Goal: Information Seeking & Learning: Learn about a topic

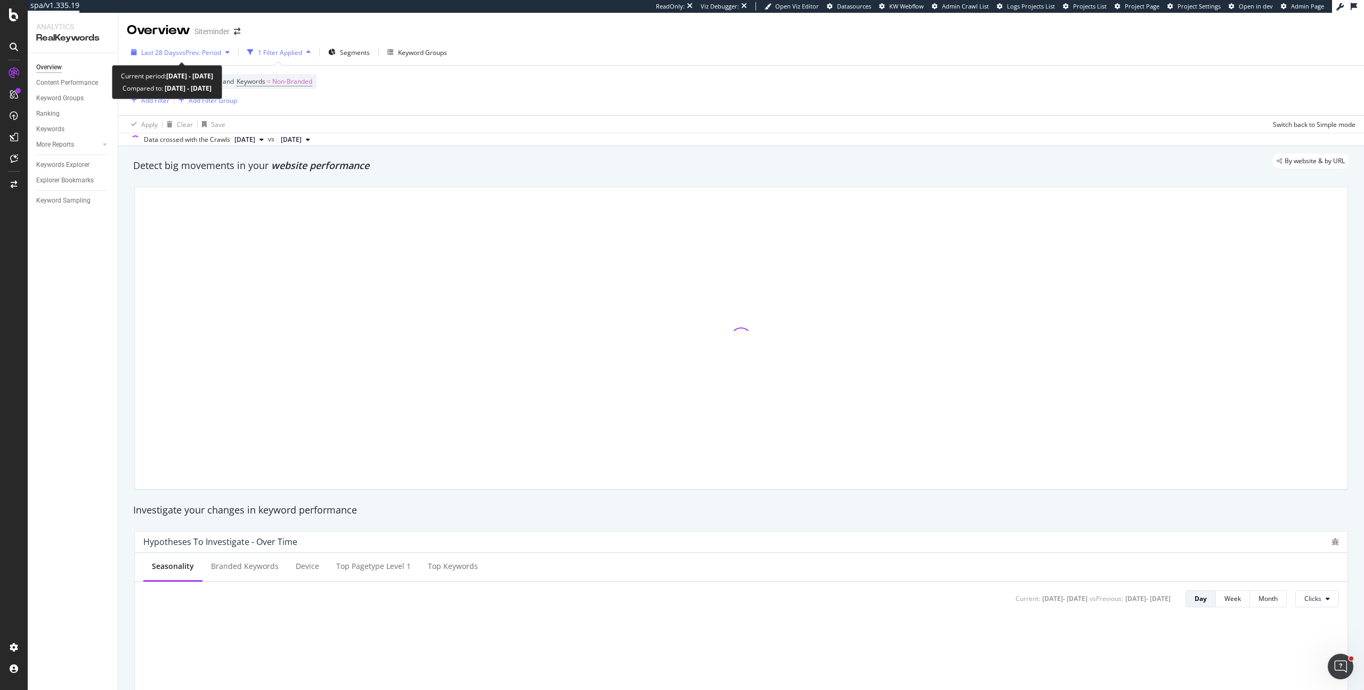
click at [204, 49] on span "vs Prev. Period" at bounding box center [200, 52] width 42 height 9
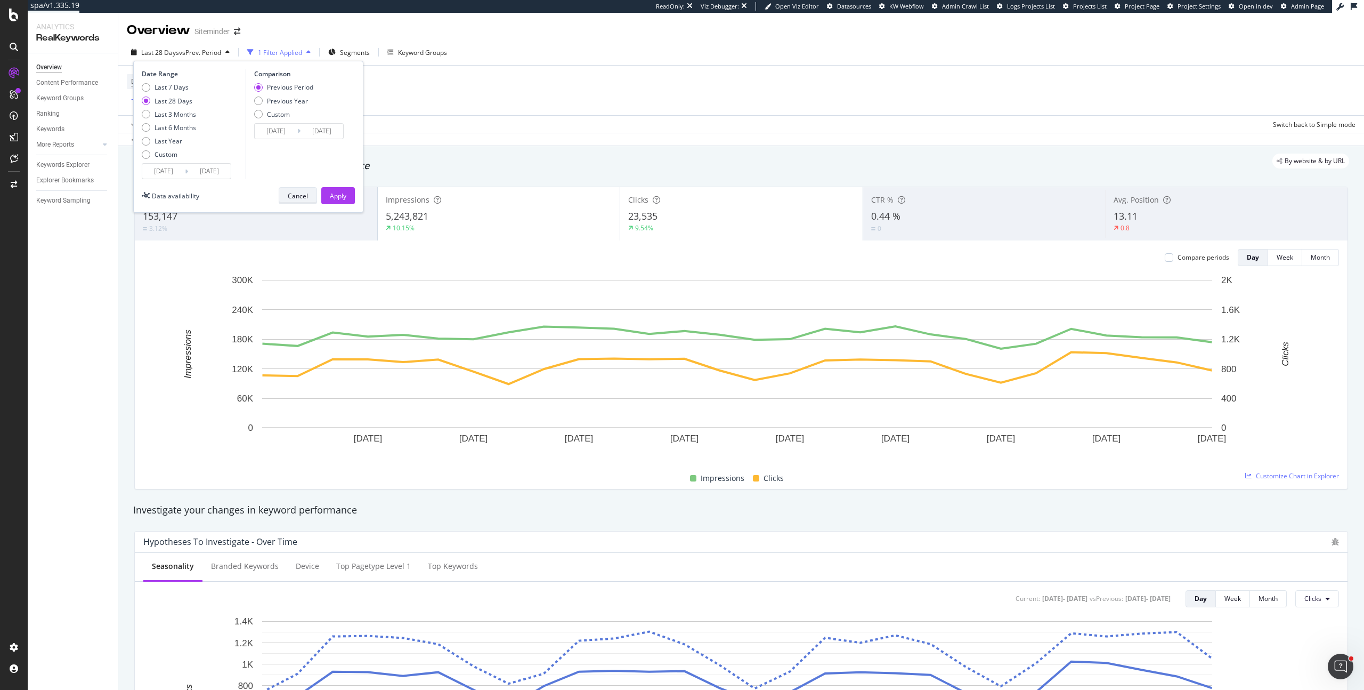
click at [306, 191] on div "Cancel" at bounding box center [298, 195] width 20 height 9
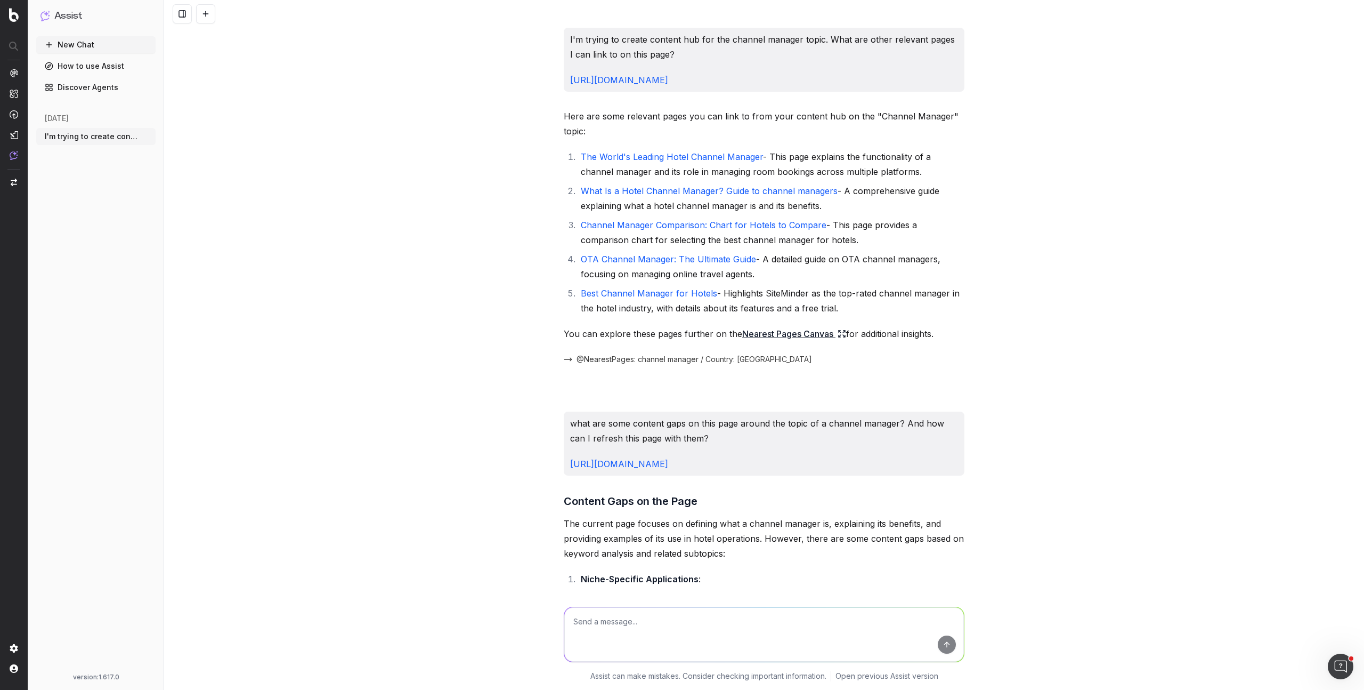
scroll to position [2440, 0]
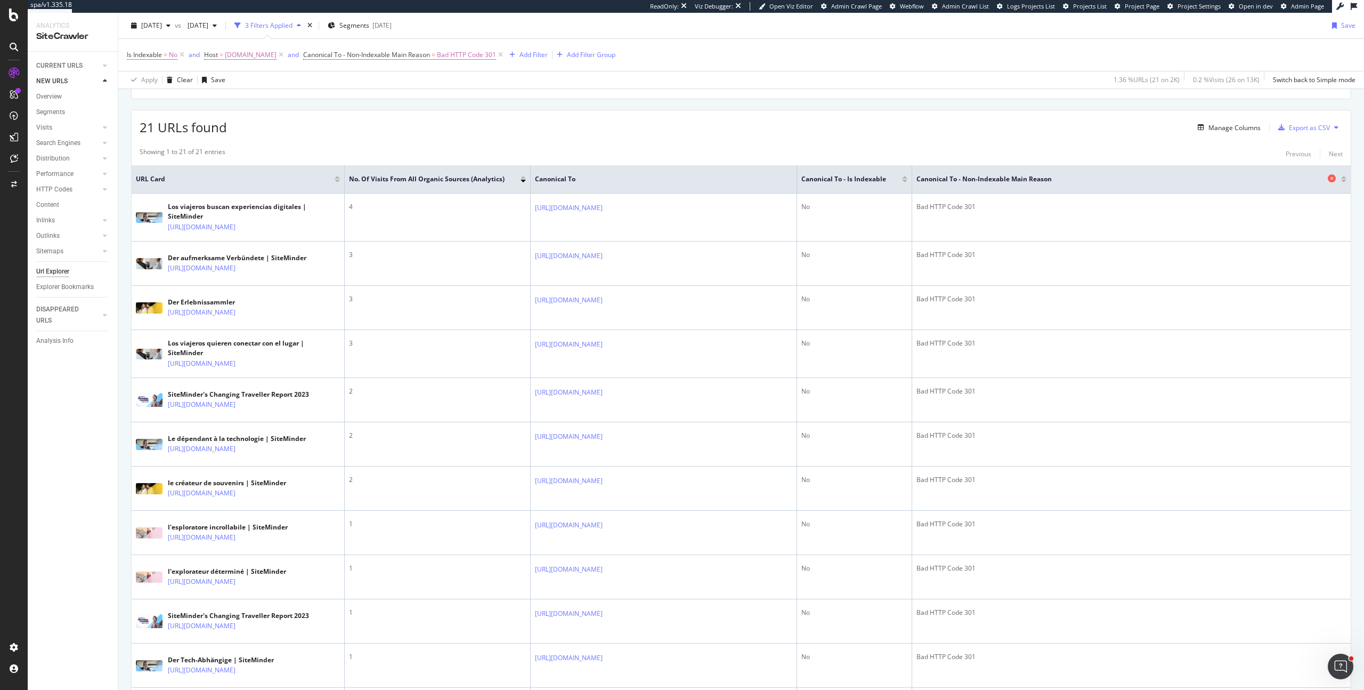
scroll to position [171, 0]
click at [1346, 106] on div "URLs Crawled By Botify By pagetype Chart (by Value) Table Expand Export as CSV …" at bounding box center [741, 577] width 1246 height 1239
click at [1209, 132] on div "Manage Columns Export as CSV" at bounding box center [1268, 126] width 149 height 18
click at [1209, 127] on div "Manage Columns" at bounding box center [1235, 126] width 52 height 9
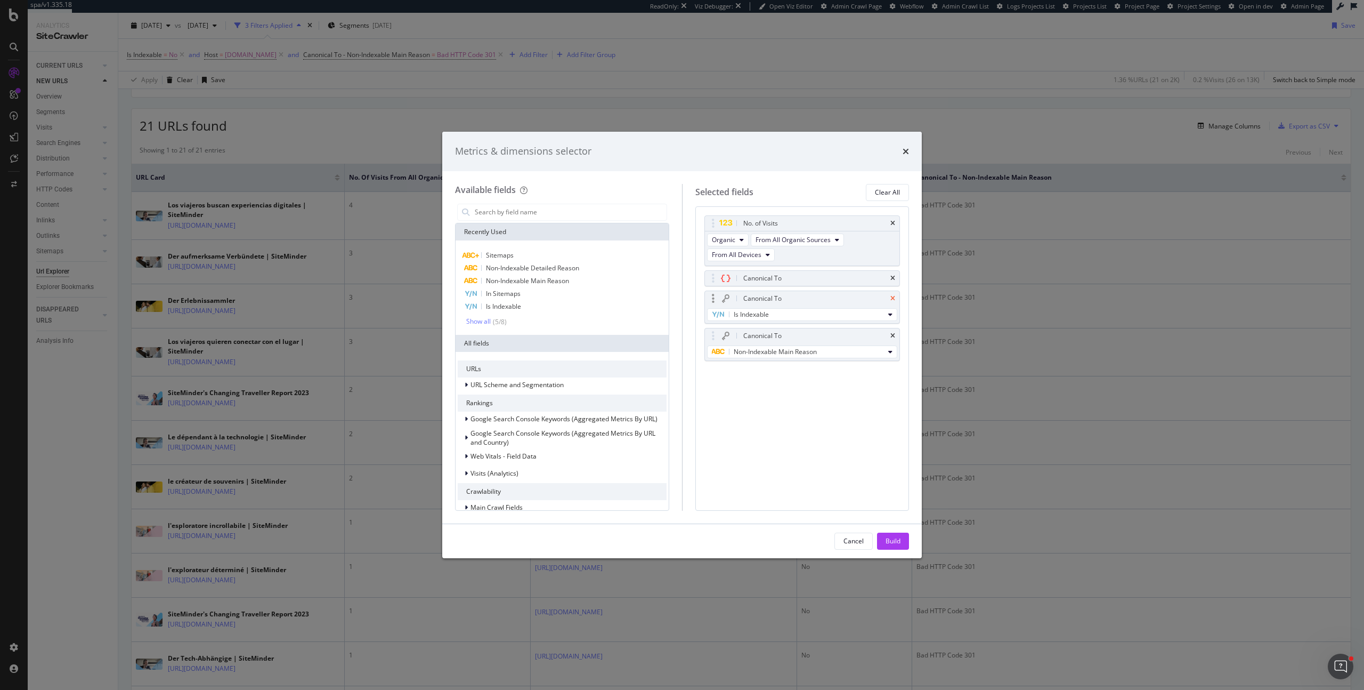
click at [894, 298] on icon "times" at bounding box center [893, 298] width 5 height 6
click at [856, 316] on div "Non-Indexable Main Reason" at bounding box center [798, 314] width 173 height 13
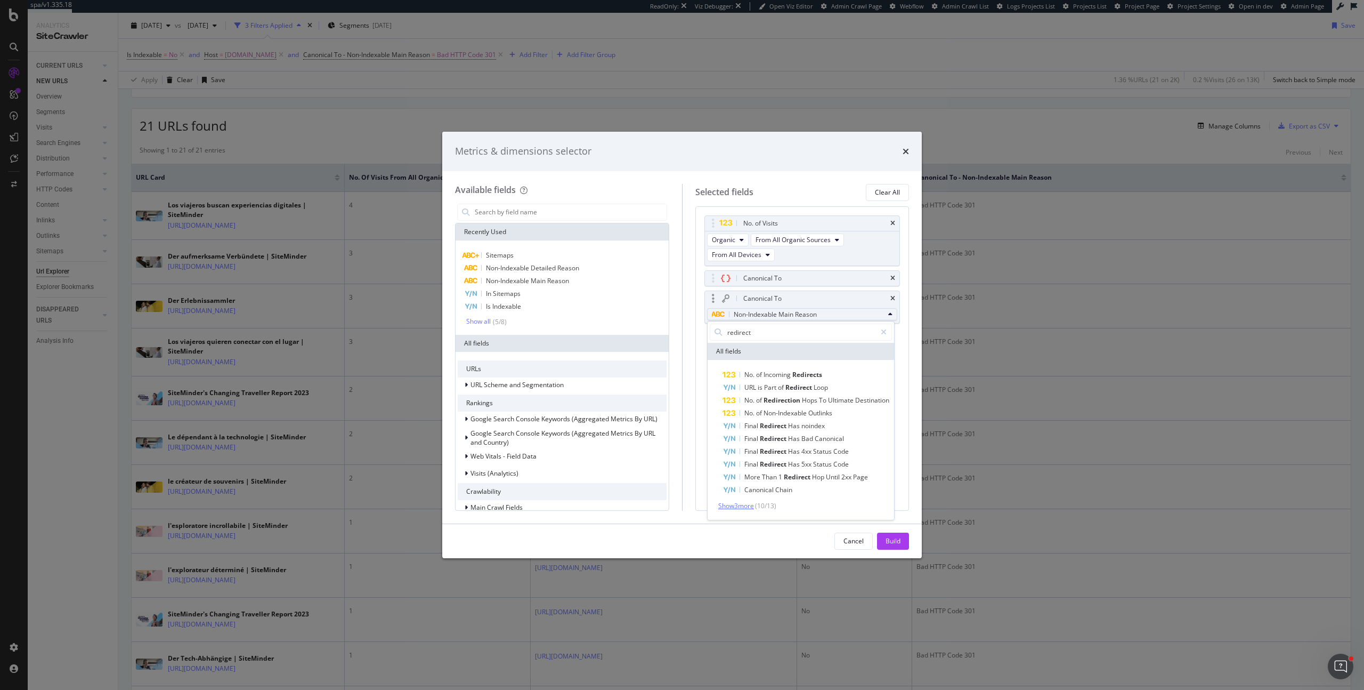
type input "redirect"
click at [744, 509] on span "Show 3 more" at bounding box center [736, 505] width 36 height 9
click at [885, 331] on icon "modal" at bounding box center [884, 331] width 6 height 7
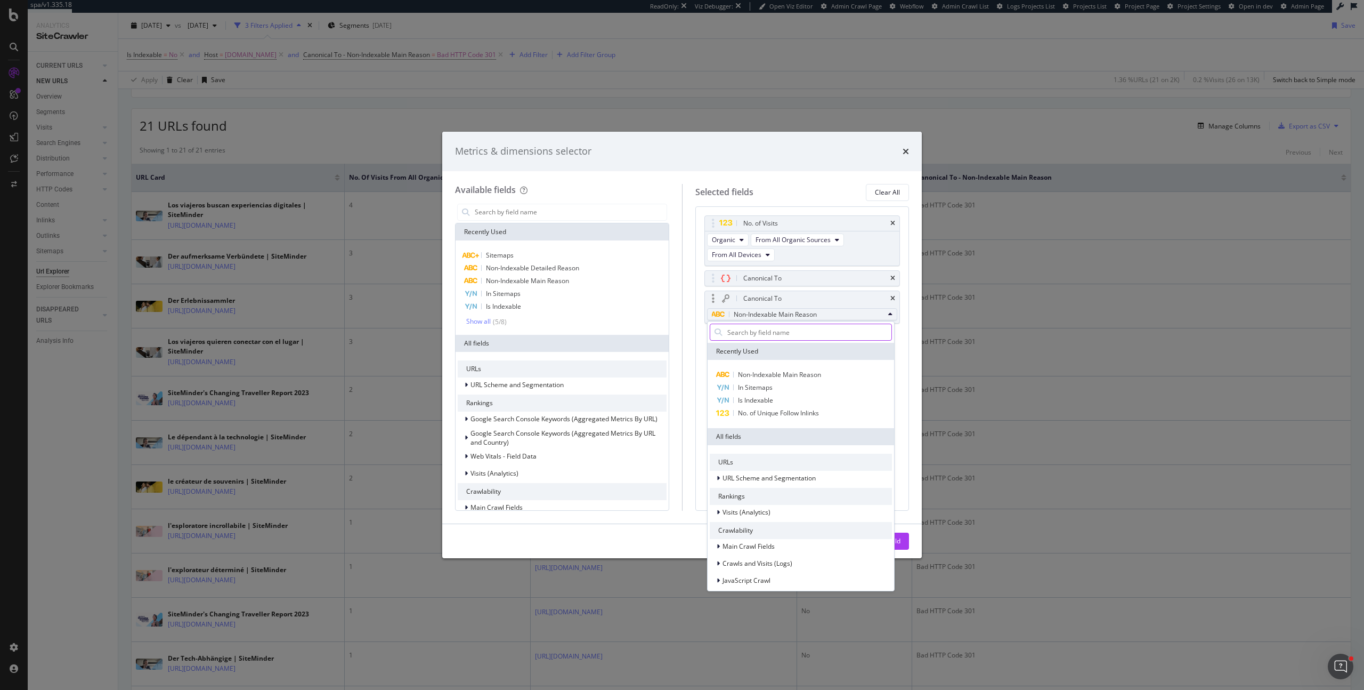
click at [913, 360] on div "Available fields Recently Used Sitemaps Non-Indexable Detailed Reason Non-Index…" at bounding box center [682, 347] width 480 height 352
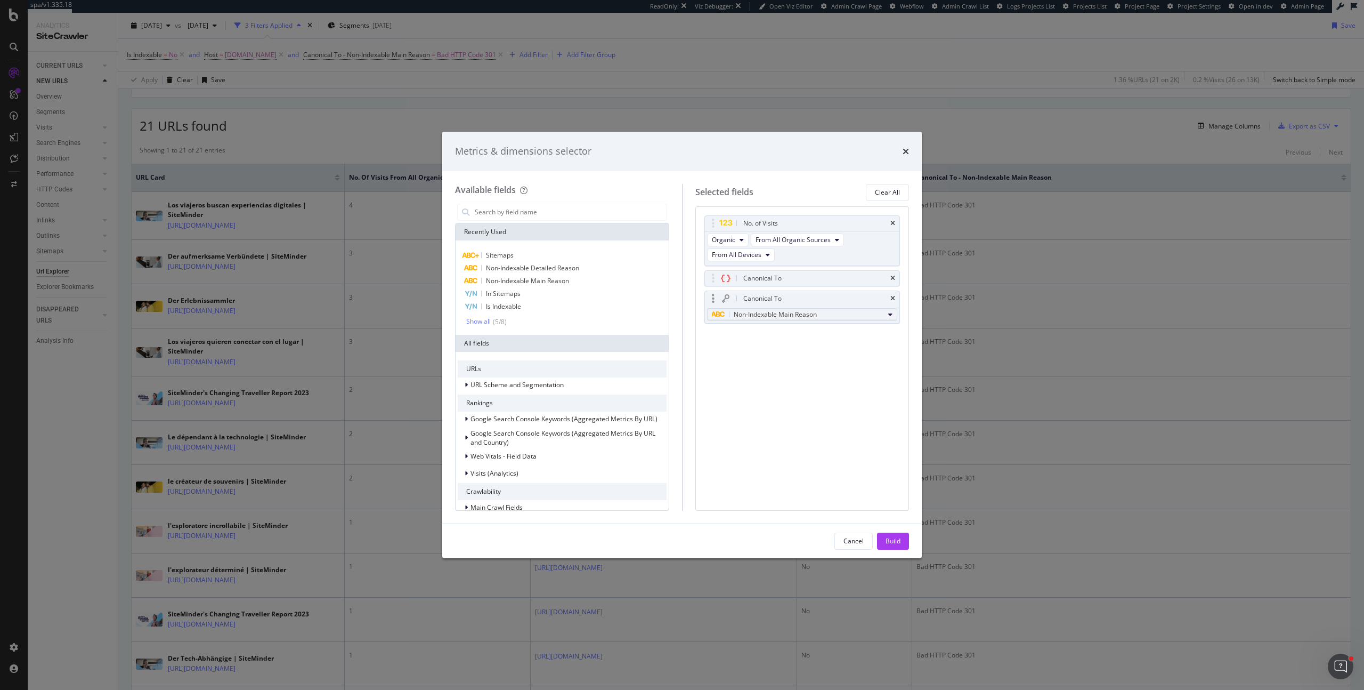
click at [837, 316] on div "Non-Indexable Main Reason" at bounding box center [798, 314] width 173 height 13
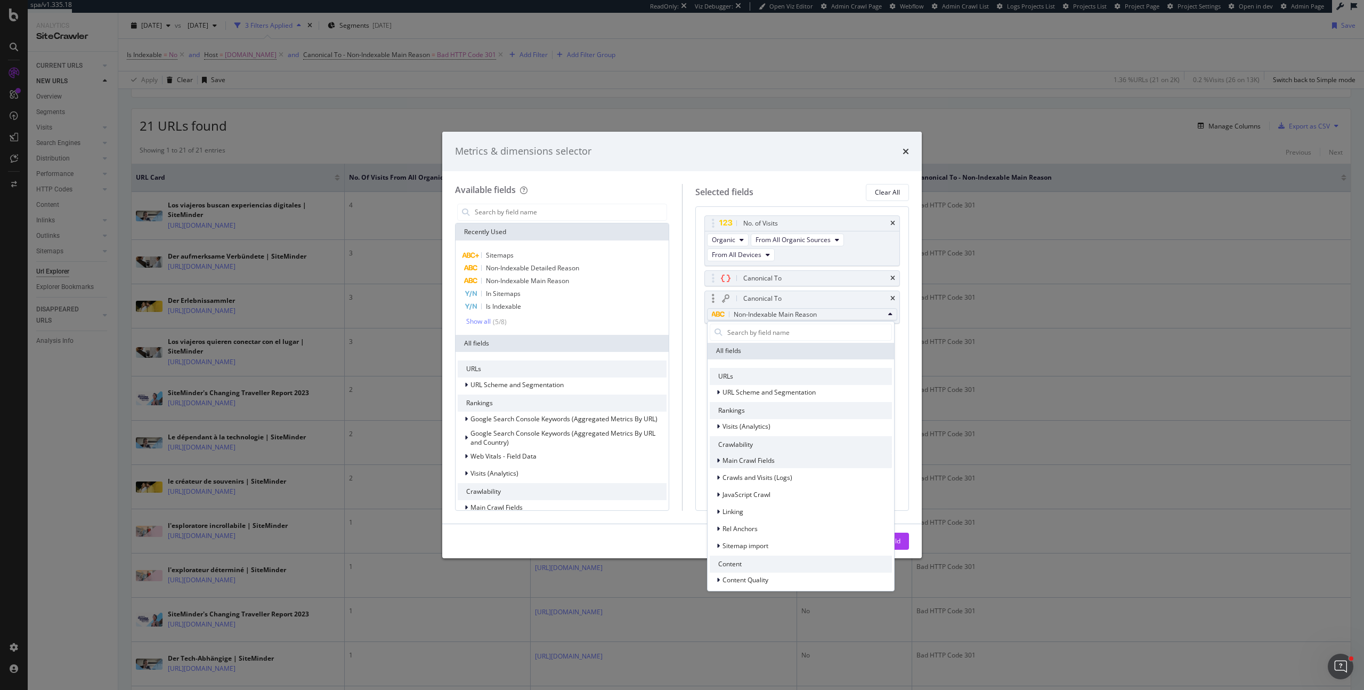
scroll to position [94, 0]
click at [749, 451] on span "Main Crawl Fields" at bounding box center [749, 451] width 52 height 9
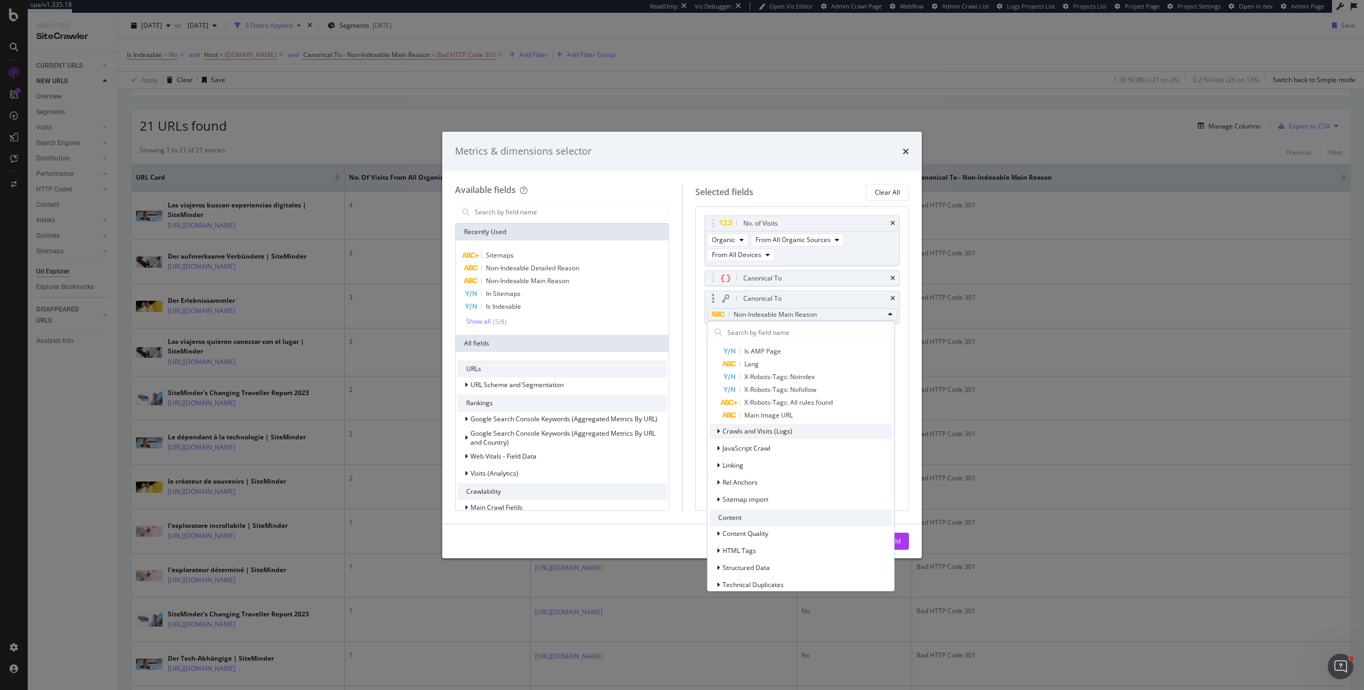
scroll to position [481, 0]
click at [737, 449] on span "Linking" at bounding box center [733, 449] width 21 height 9
click at [737, 490] on div "Inlinks (Counters & Samples) Redirects Canonical Tags Internal Pagerank Outlink…" at bounding box center [801, 520] width 182 height 126
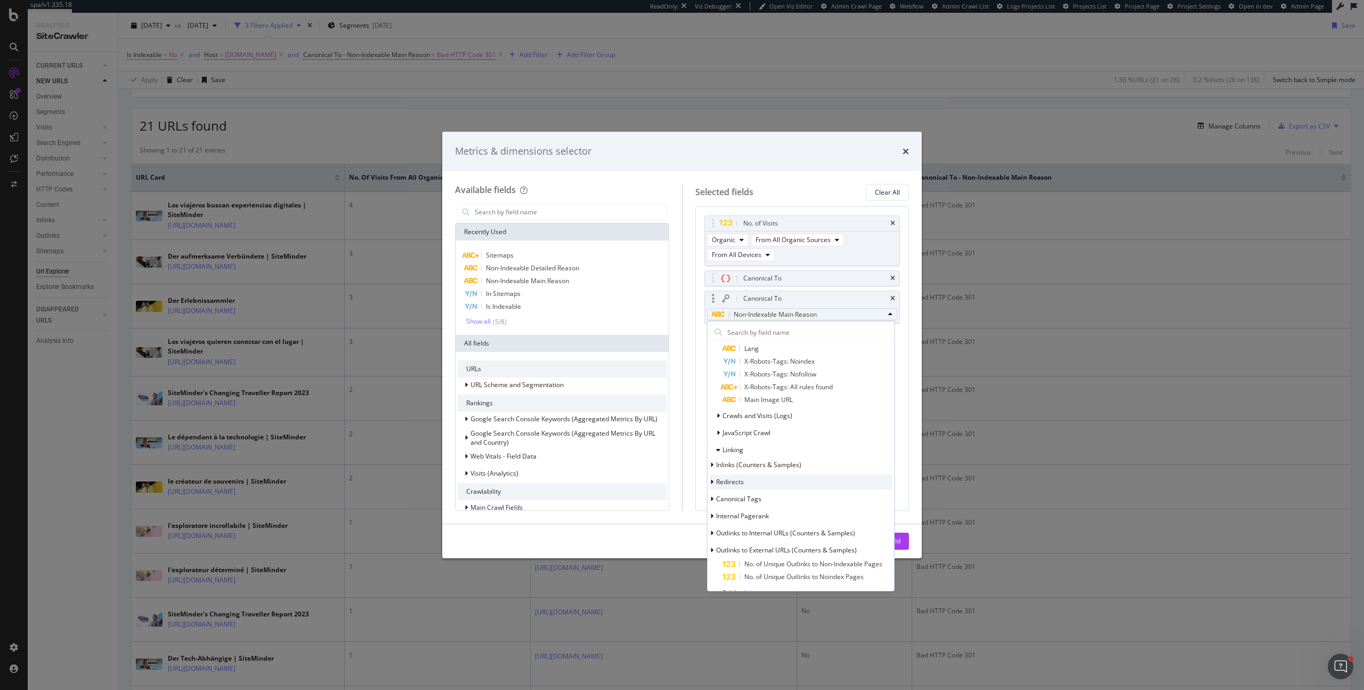
click at [737, 483] on span "Redirects" at bounding box center [730, 481] width 28 height 9
click at [741, 511] on span "Canonical Tags" at bounding box center [738, 512] width 45 height 9
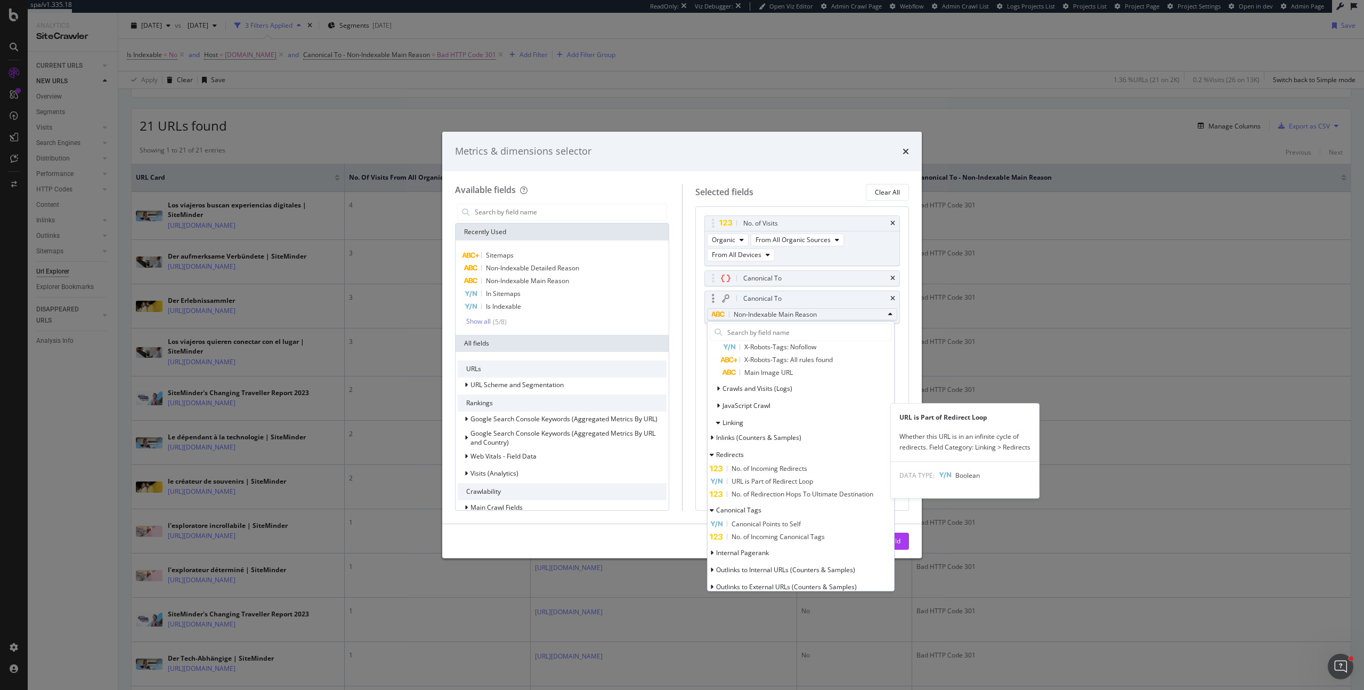
scroll to position [510, 0]
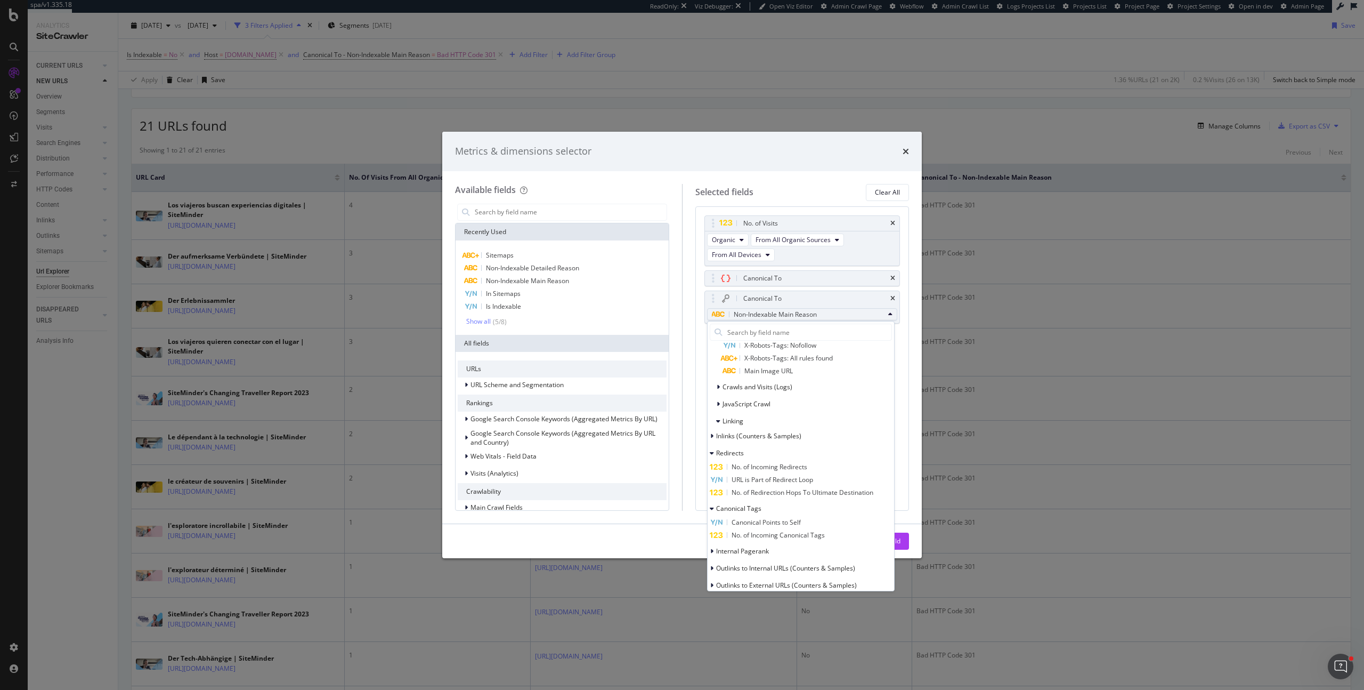
click at [838, 172] on div "Available fields Recently Used Sitemaps Non-Indexable Detailed Reason Non-Index…" at bounding box center [682, 347] width 480 height 352
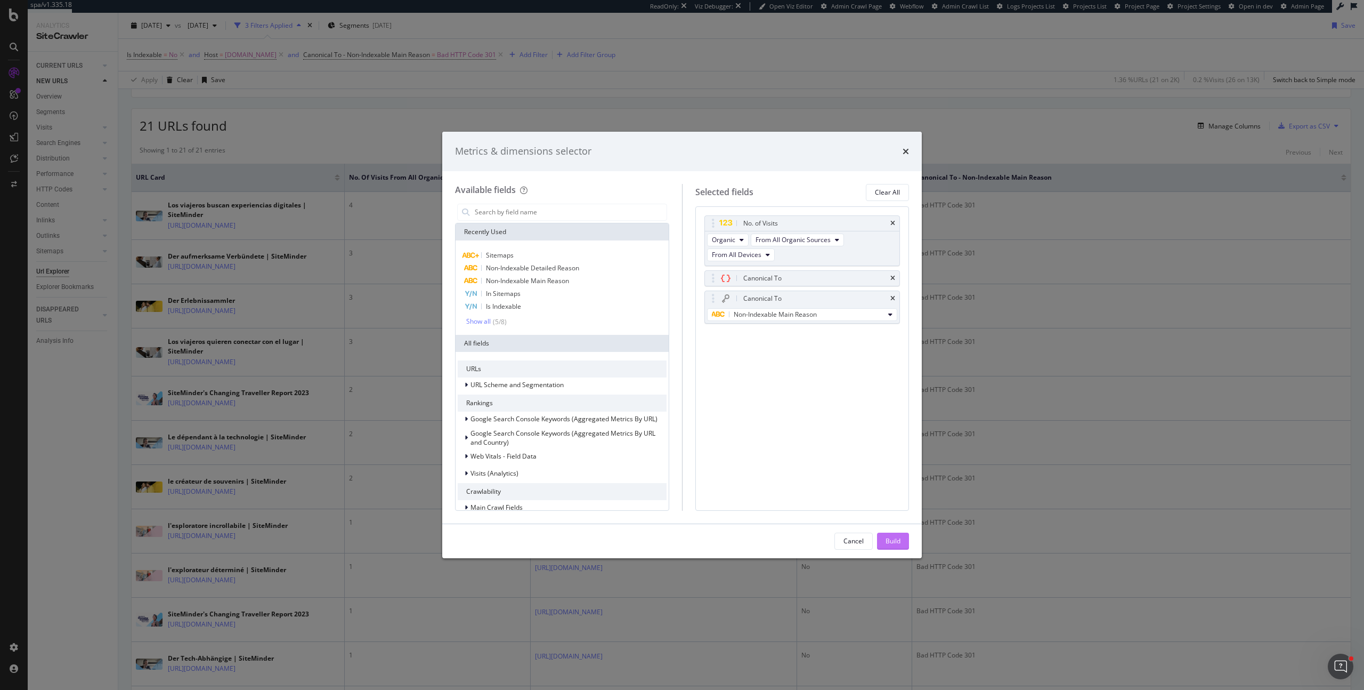
click at [891, 534] on div "Build" at bounding box center [893, 541] width 15 height 16
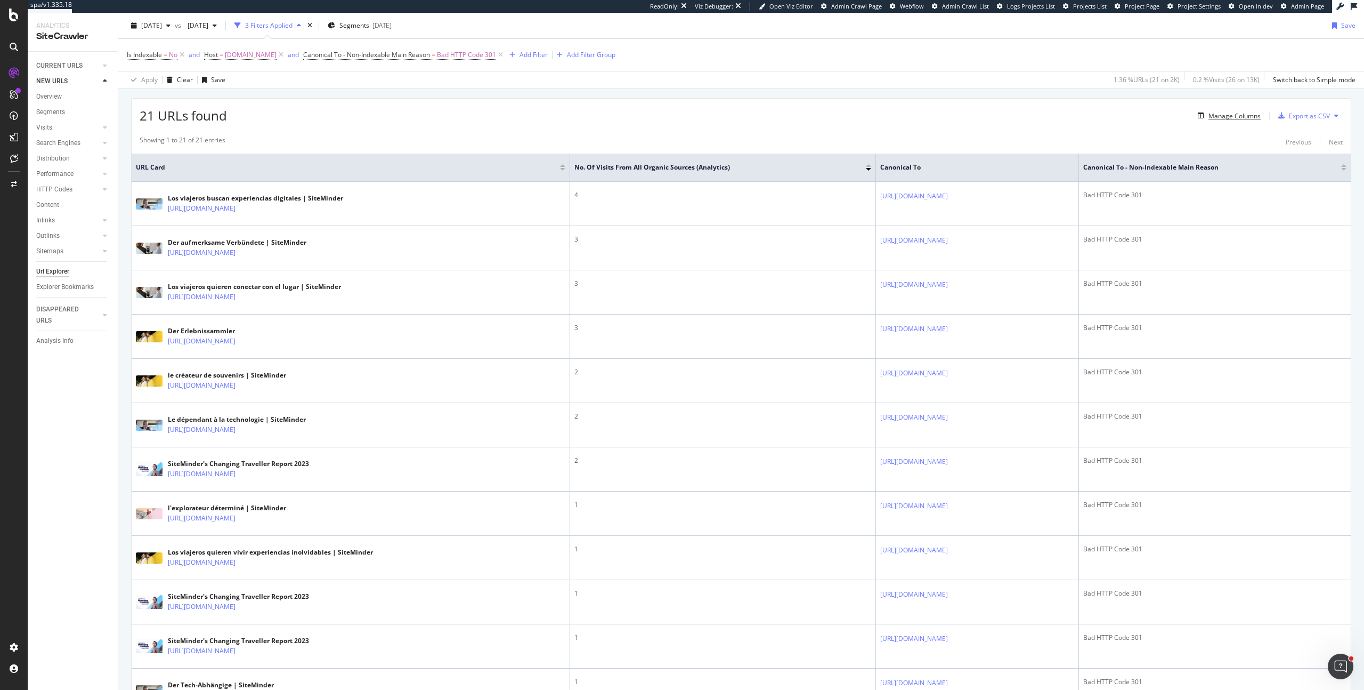
scroll to position [182, 0]
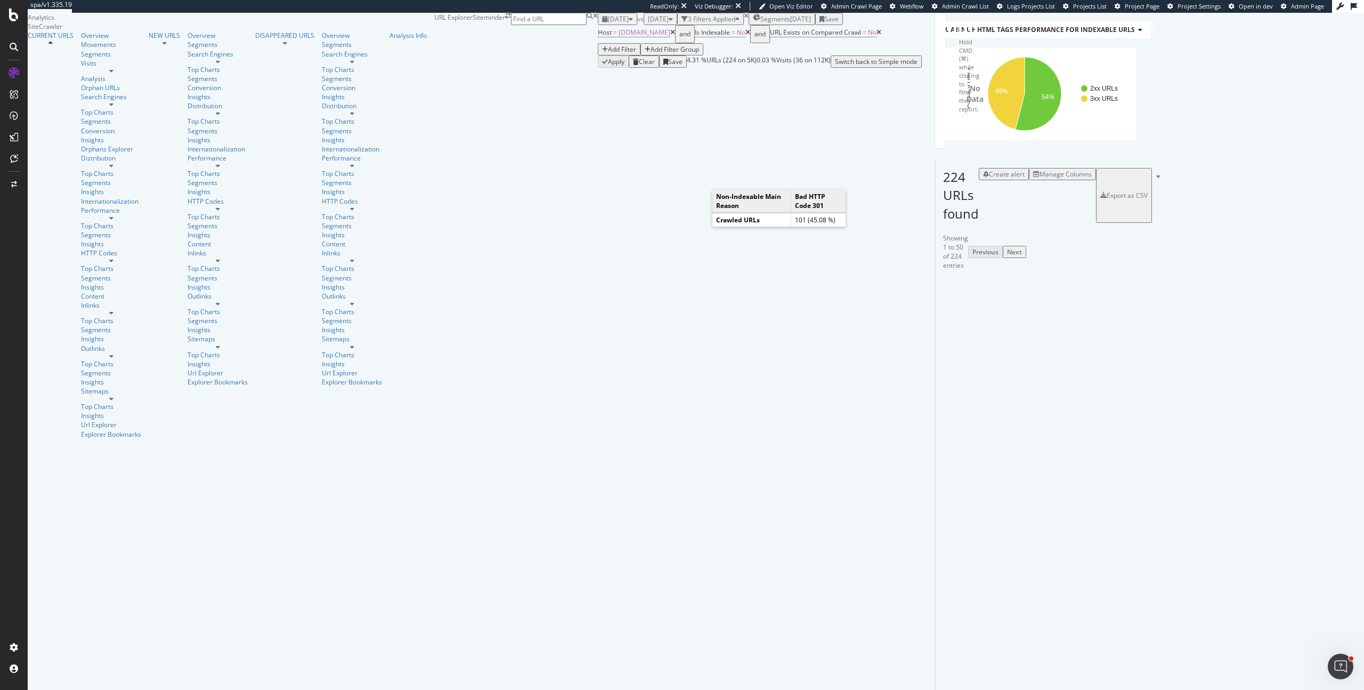
click at [977, 130] on icon "A chart." at bounding box center [995, 93] width 37 height 72
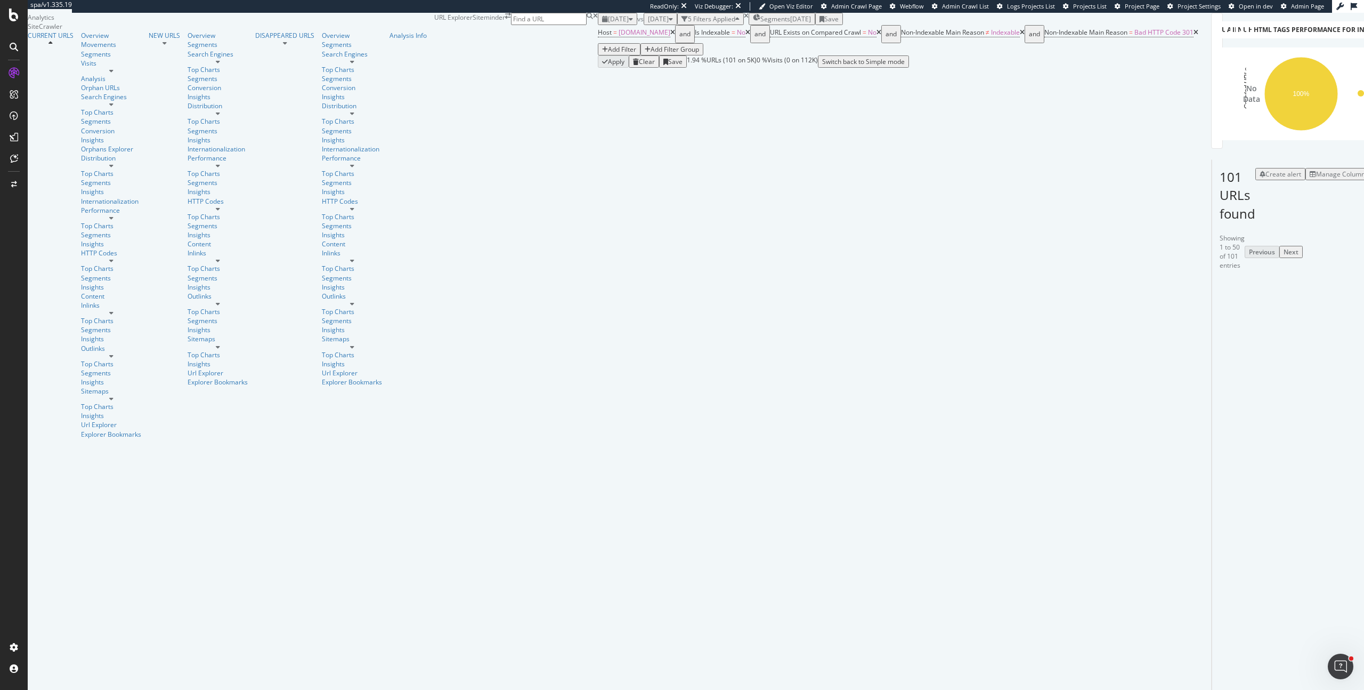
click at [636, 54] on div "Add Filter" at bounding box center [622, 49] width 28 height 9
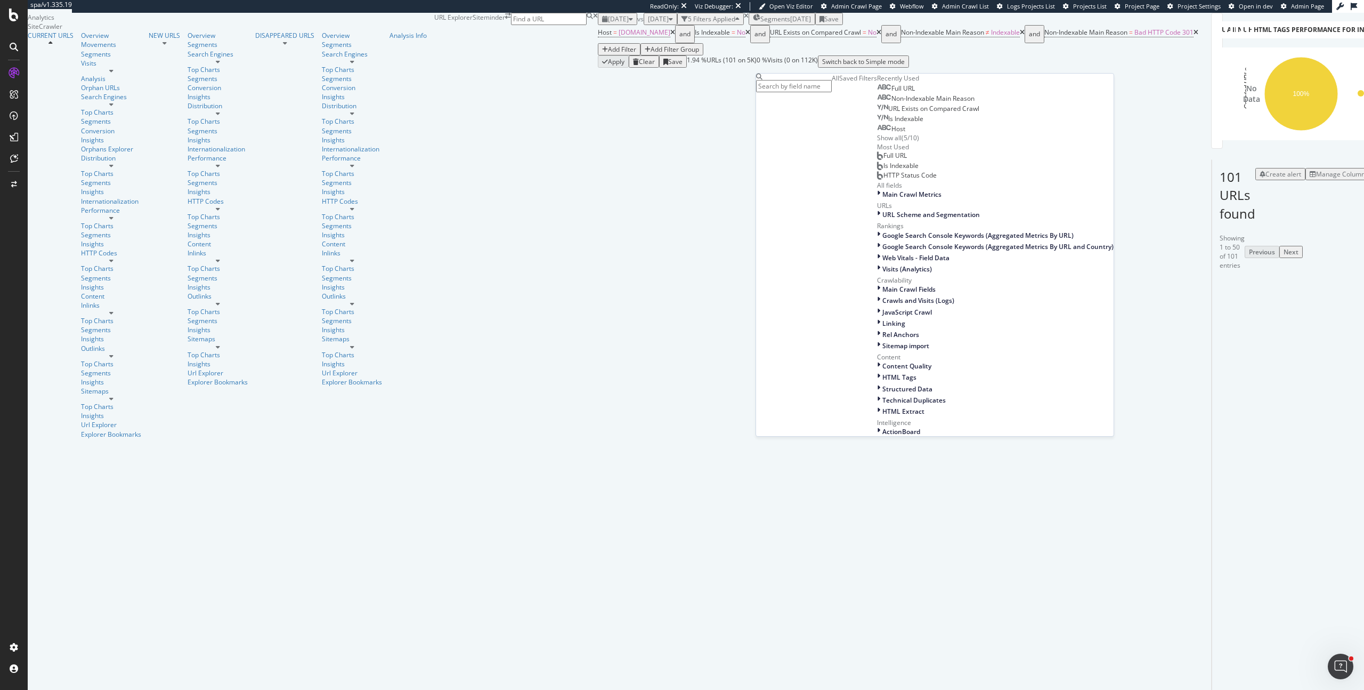
click at [832, 87] on input "text" at bounding box center [794, 86] width 76 height 12
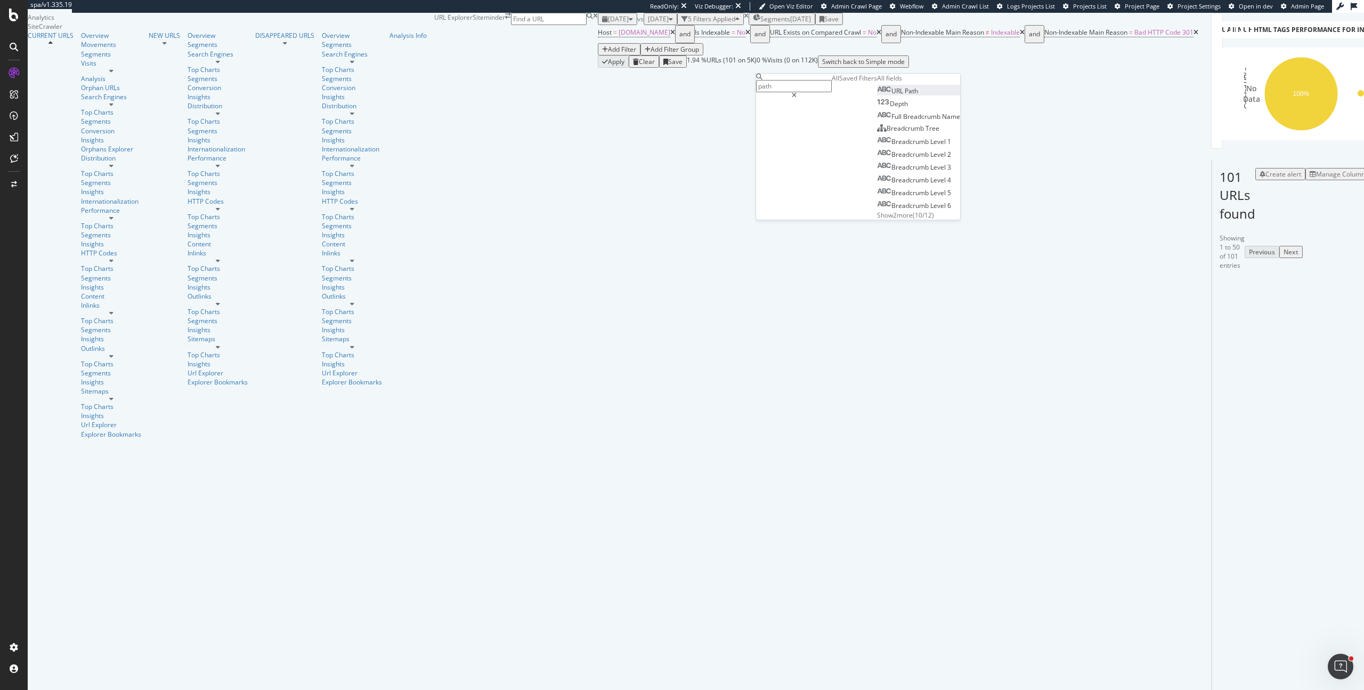
type input "path"
click at [877, 95] on div "URL Path" at bounding box center [897, 90] width 41 height 9
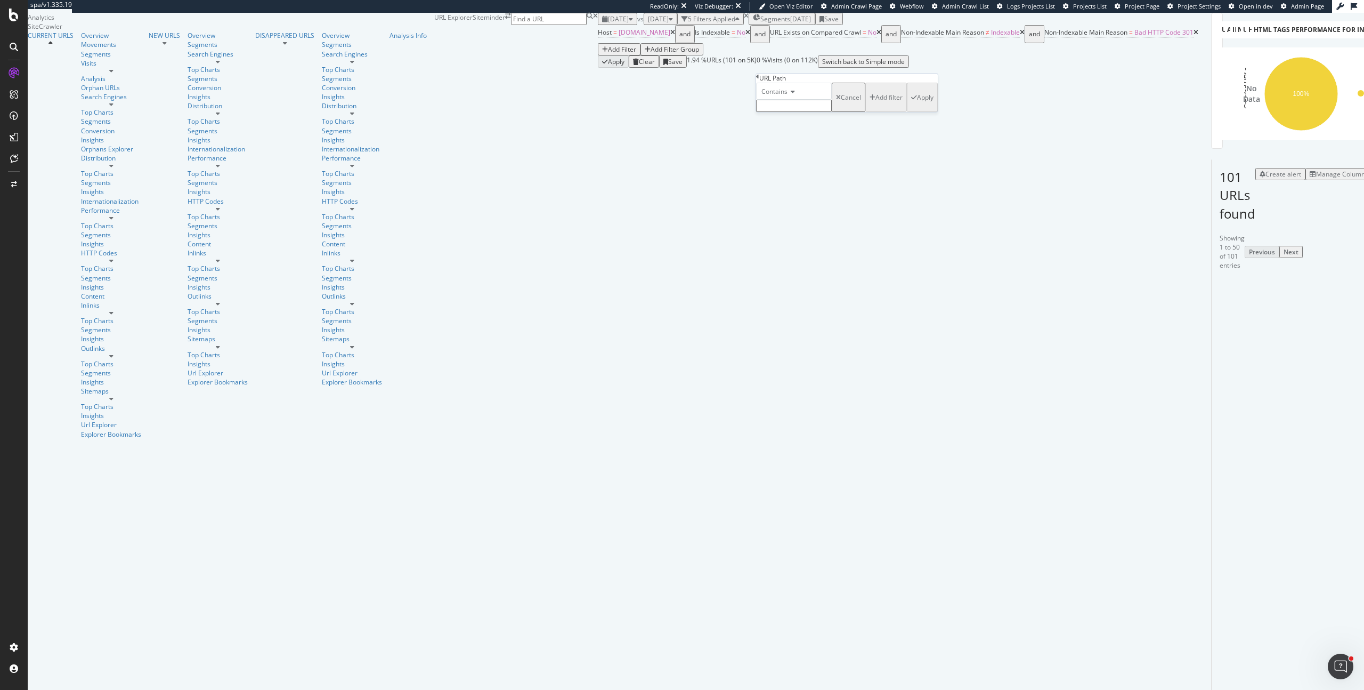
click at [786, 96] on span "Contains" at bounding box center [775, 91] width 26 height 9
click at [549, 36] on div "URL Explorer Siteminder" at bounding box center [516, 40] width 164 height 55
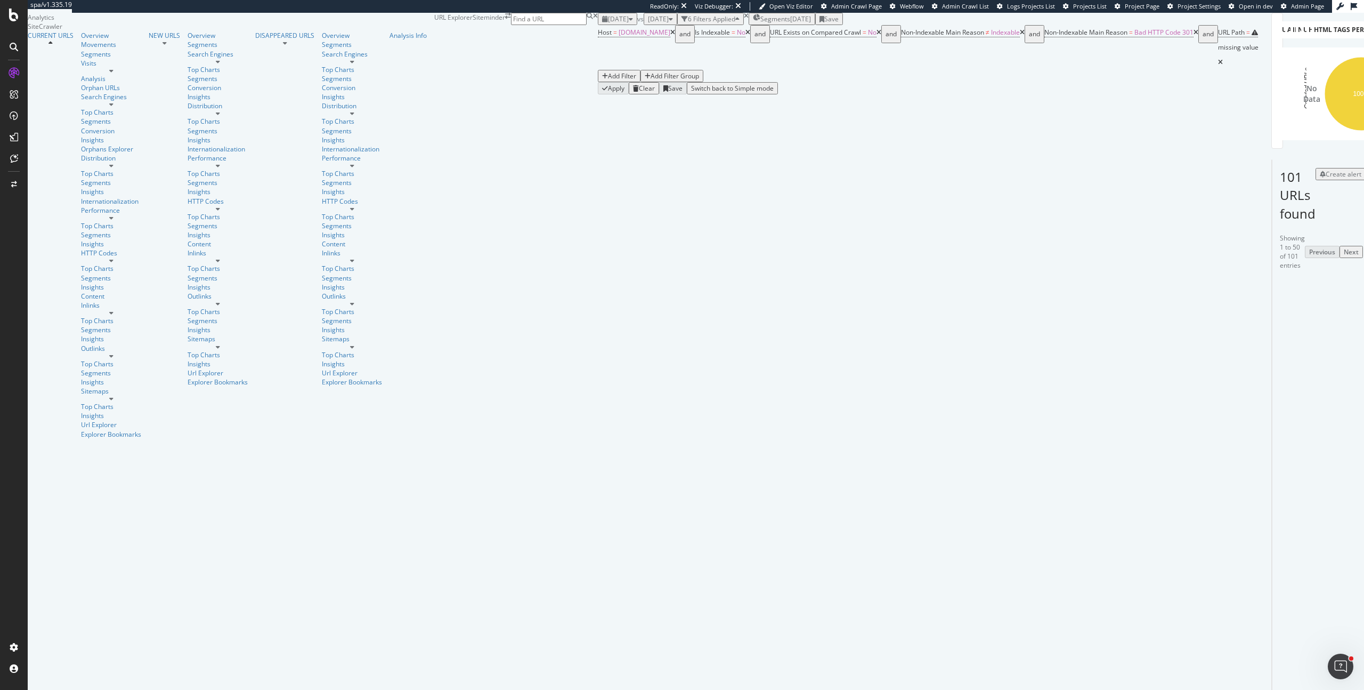
click at [1252, 36] on icon at bounding box center [1255, 32] width 6 height 6
click at [808, 110] on input "text" at bounding box center [812, 104] width 76 height 12
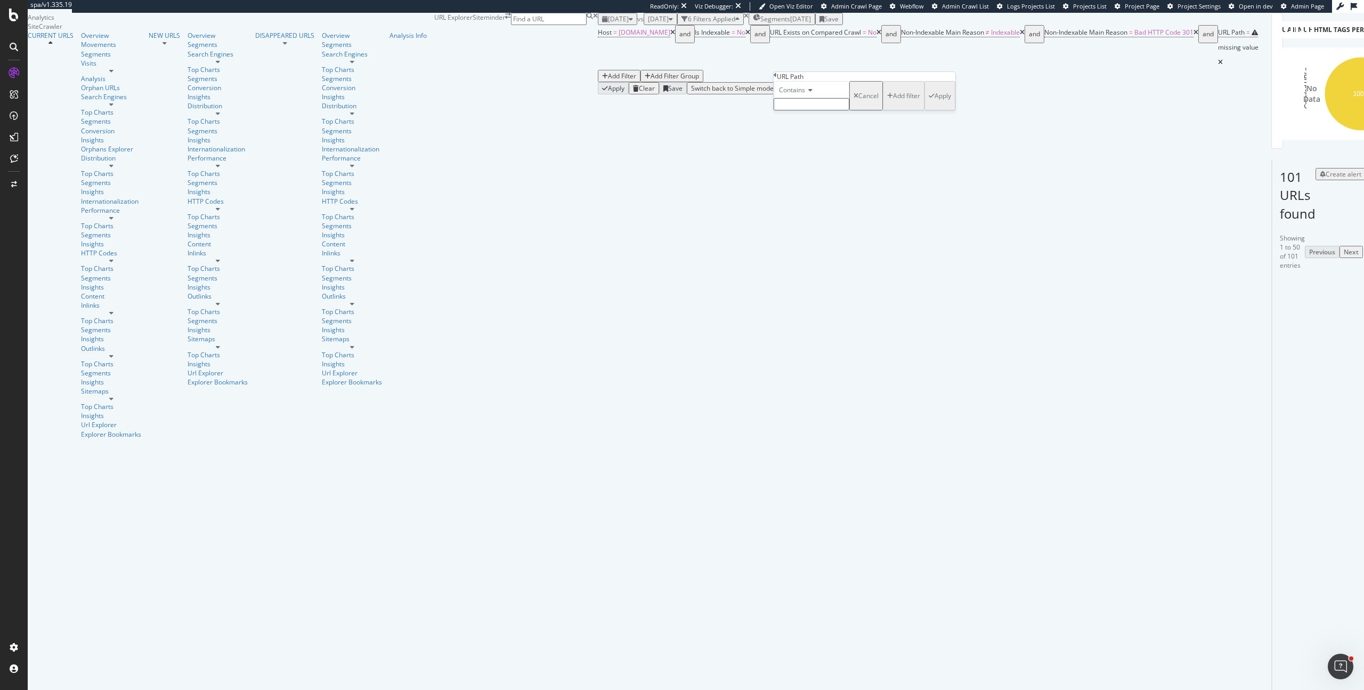
click at [811, 93] on icon at bounding box center [808, 90] width 7 height 6
click at [821, 198] on span "Matches regex" at bounding box center [799, 193] width 44 height 9
click at [815, 110] on input "text" at bounding box center [812, 104] width 76 height 12
type input "ç"
paste input "^\/(en|fr|it|pt|de|th|es)\/"
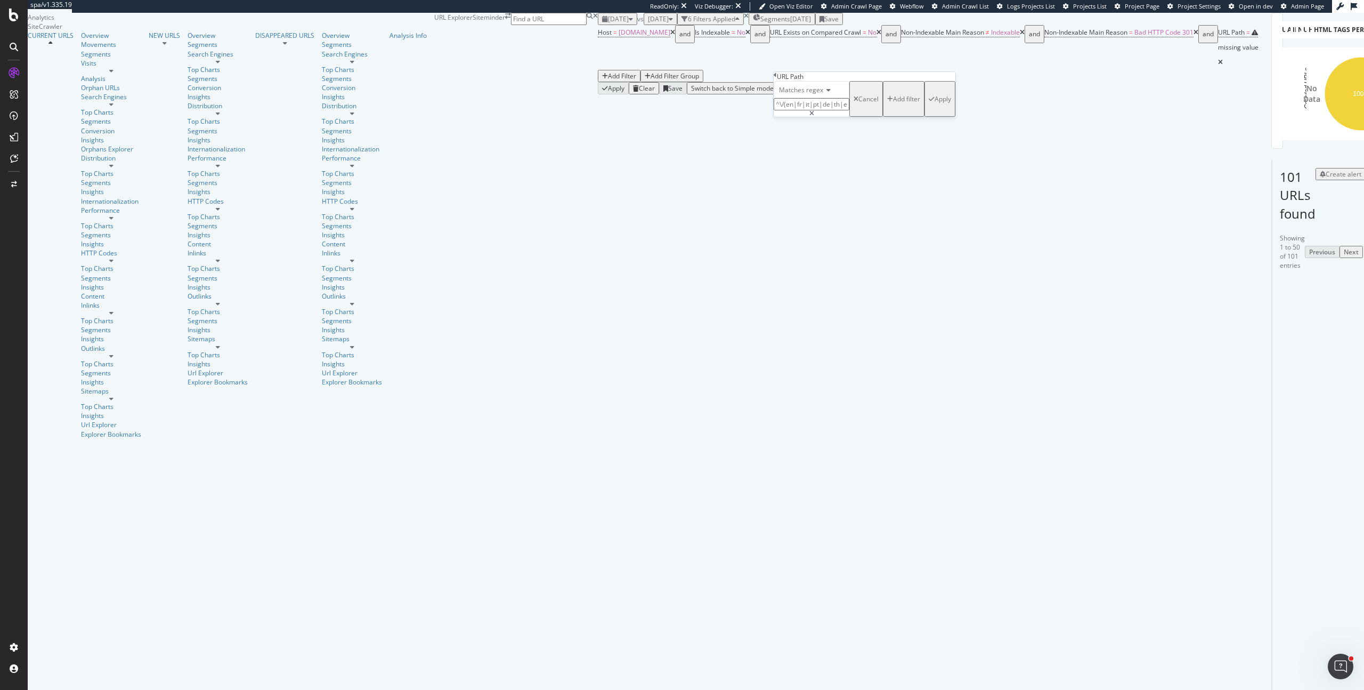
type input "^\/(en|fr|it|pt|de|th|es)\/"
click at [935, 103] on div "Apply" at bounding box center [943, 98] width 17 height 9
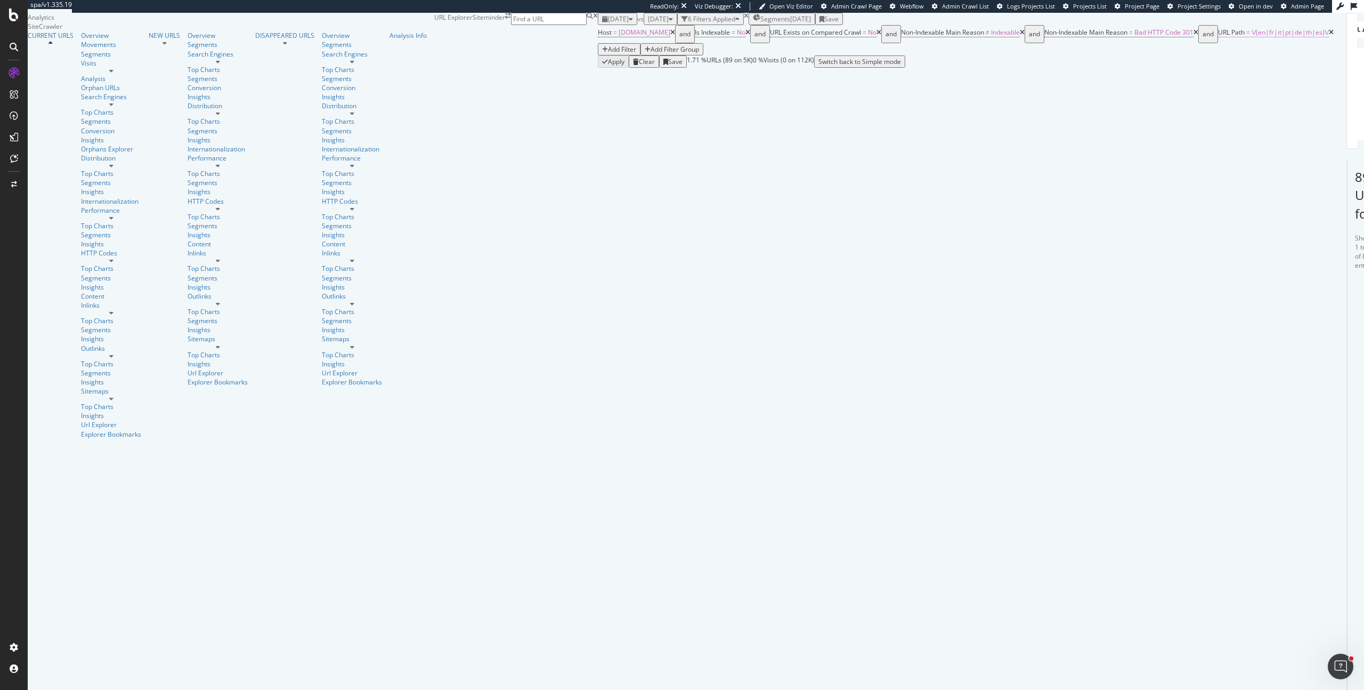
click at [1247, 37] on span "=" at bounding box center [1249, 32] width 4 height 9
click at [846, 110] on input "^\/(en|fr|it|pt|de|th|es)\/" at bounding box center [812, 104] width 76 height 12
paste input ".*\/\1\/"
type input "^\/(en|fr|it|pt|de|th|es)\/.*\/\1\/"
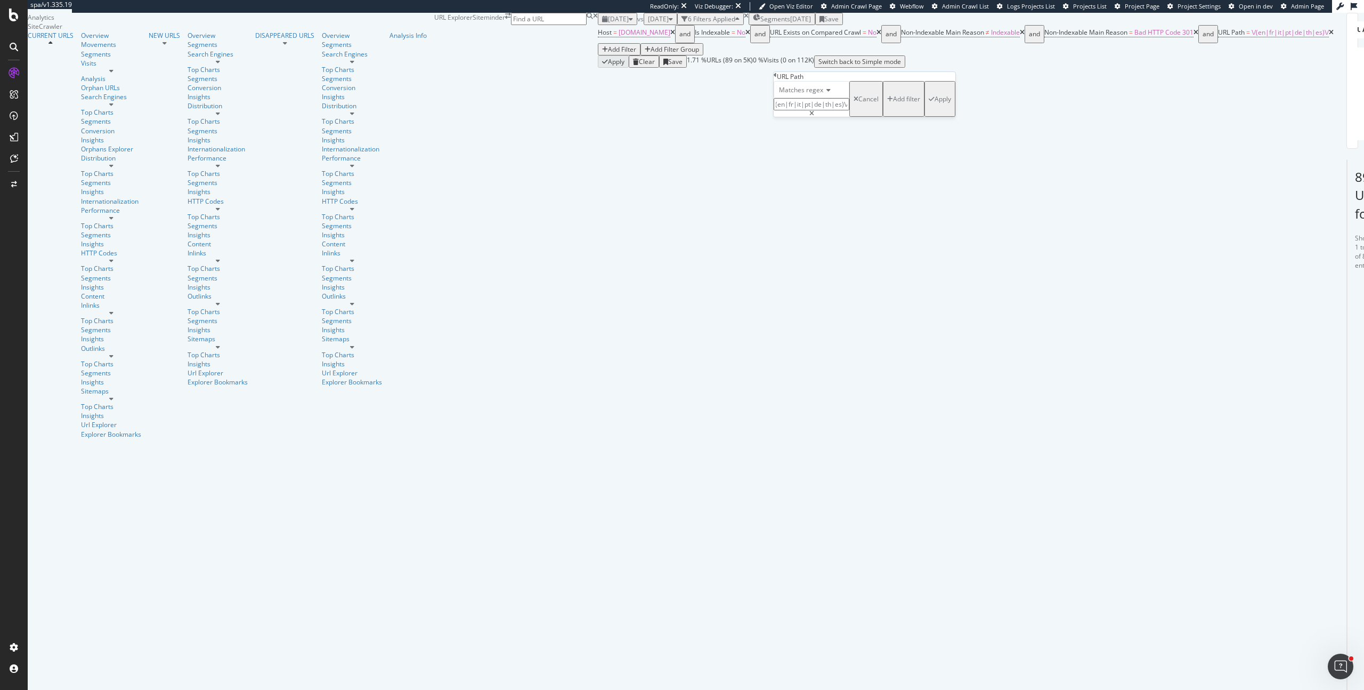
click at [935, 103] on div "Apply" at bounding box center [943, 98] width 17 height 9
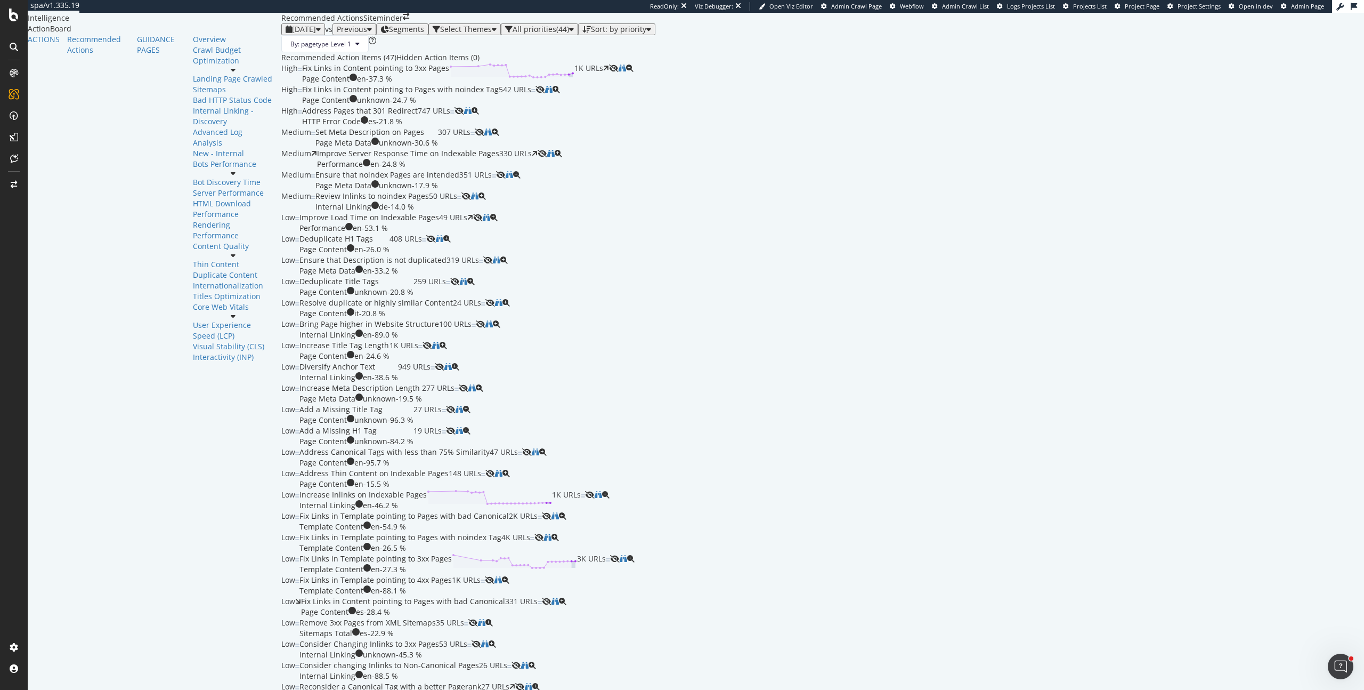
click at [617, 52] on div "By: pagetype Level 1" at bounding box center [822, 43] width 1083 height 17
click at [456, 169] on div "Improve Server Response Time on Indexable Pages Performance en - 24.8 % 330 URLs" at bounding box center [427, 158] width 221 height 21
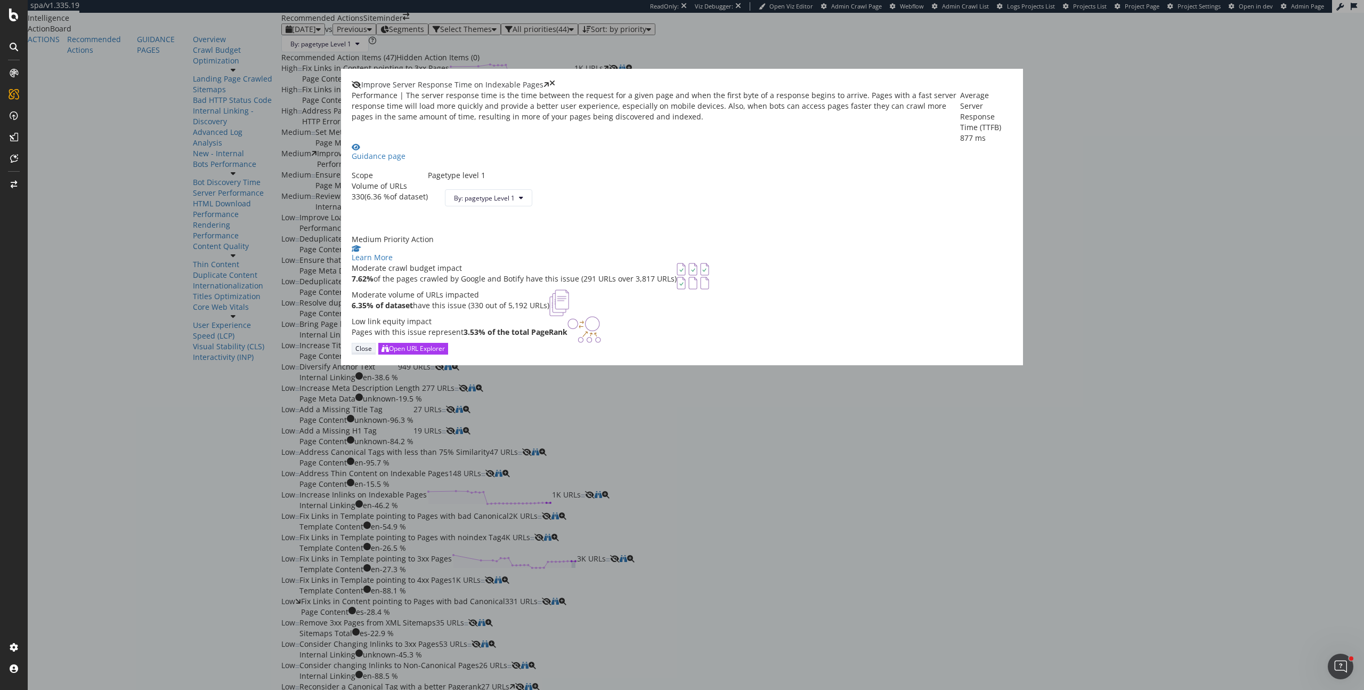
click at [372, 353] on div "Close" at bounding box center [363, 348] width 17 height 9
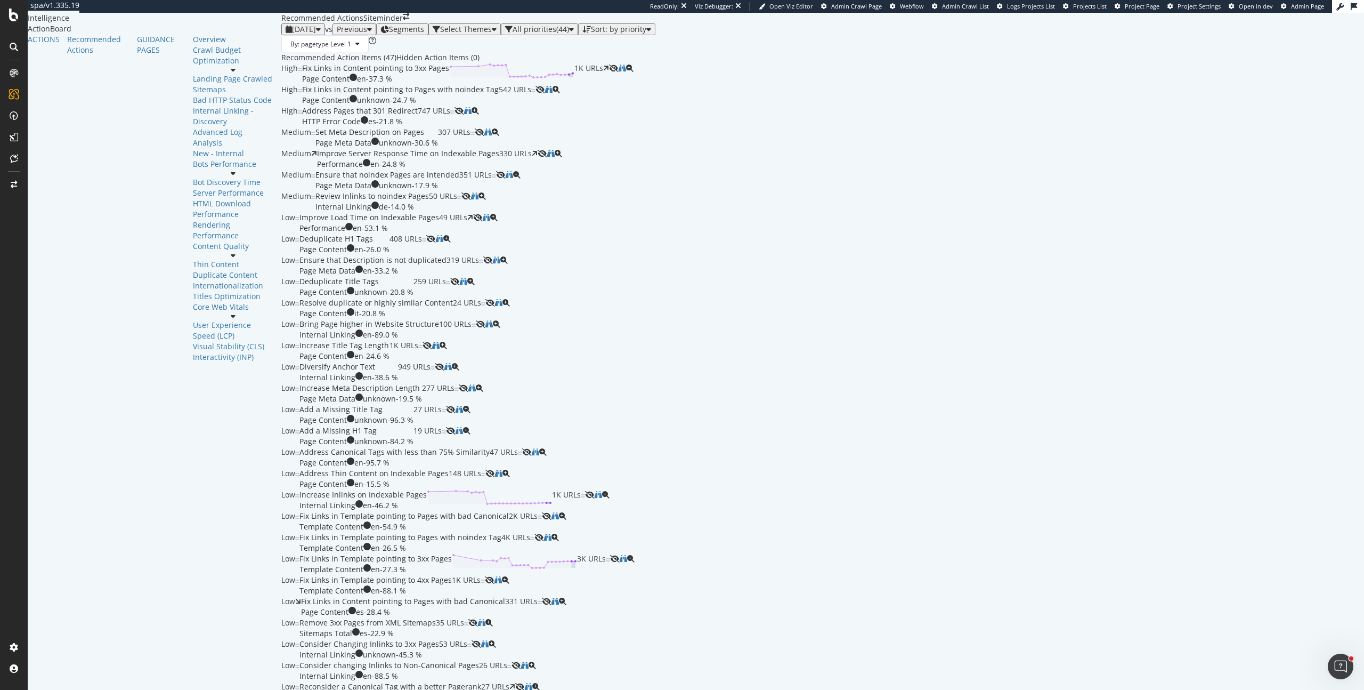
click at [491, 169] on div "Improve Server Response Time on Indexable Pages Performance en - 24.8 % 330 URLs" at bounding box center [427, 158] width 221 height 21
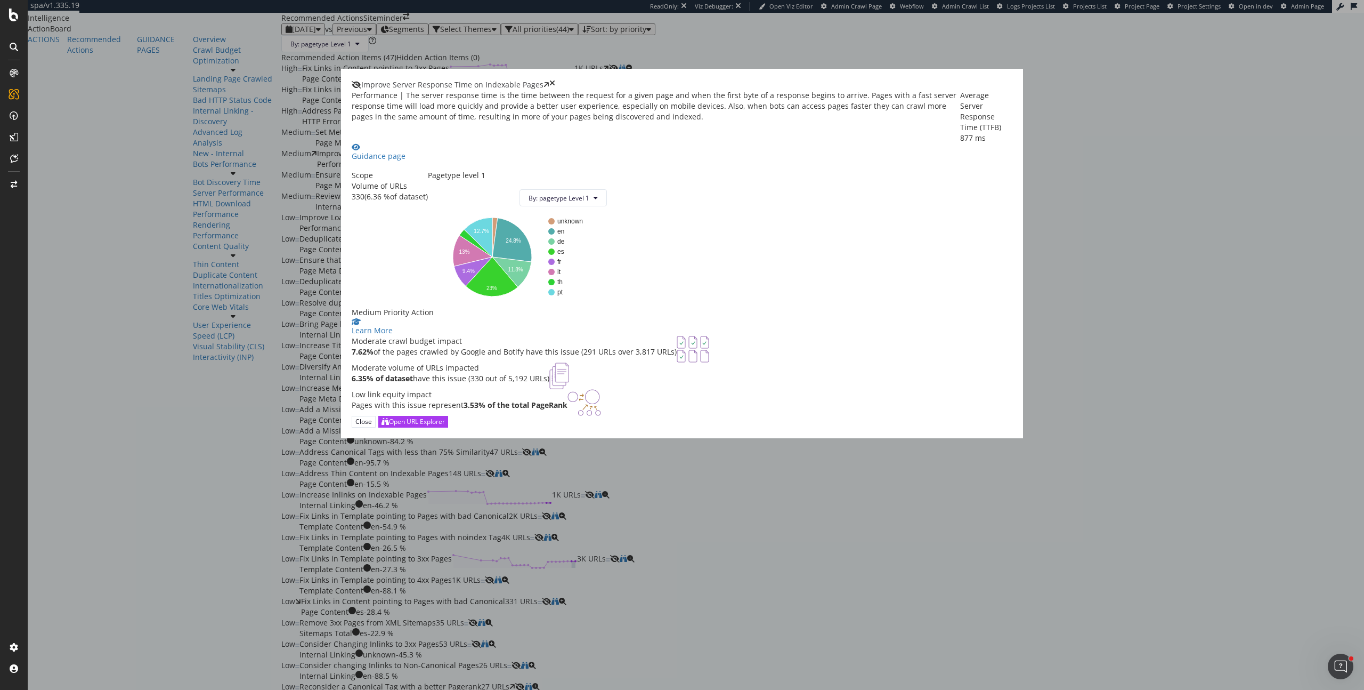
click at [555, 90] on icon "times" at bounding box center [552, 84] width 6 height 11
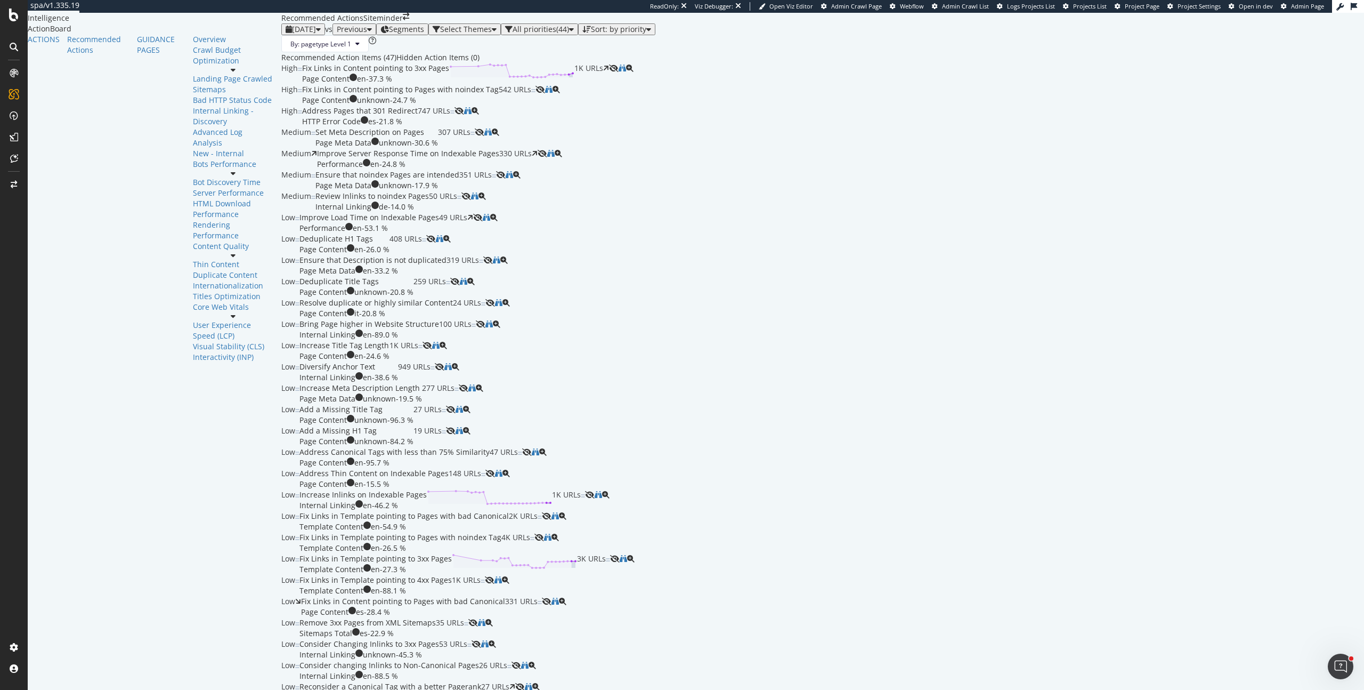
click at [414, 159] on div "Improve Server Response Time on Indexable Pages" at bounding box center [408, 153] width 182 height 11
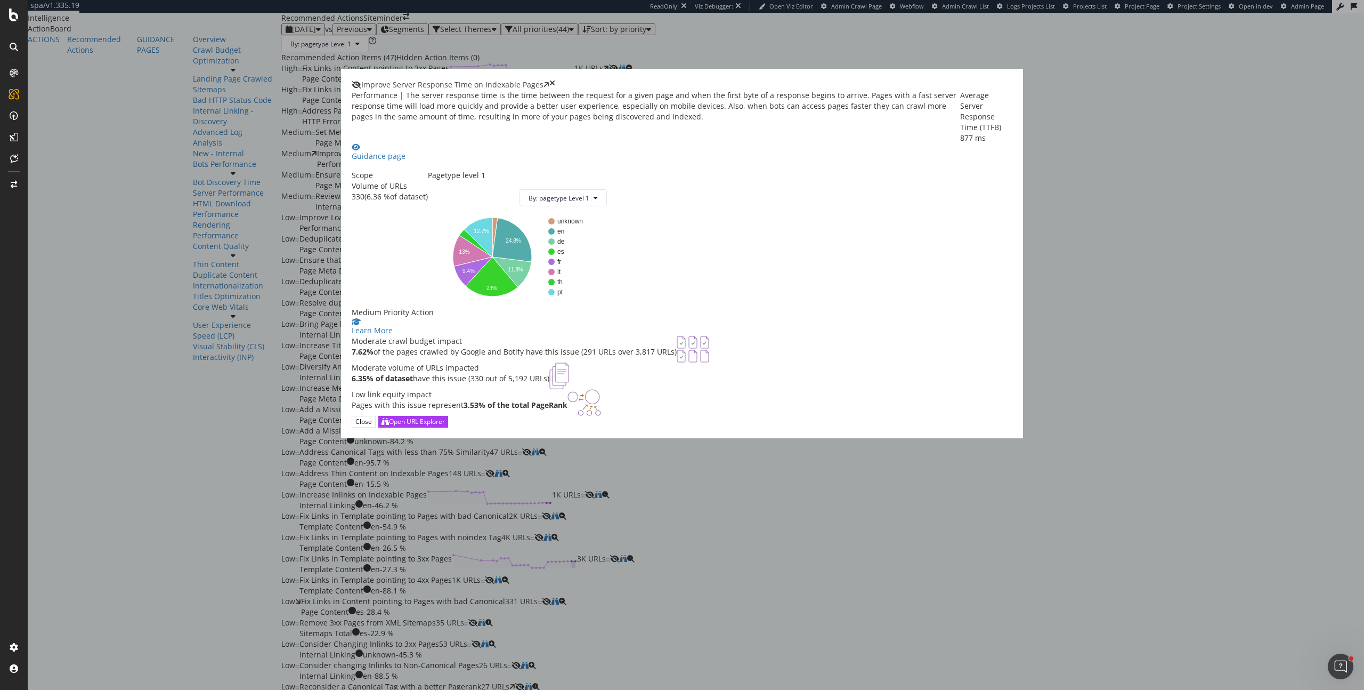
click at [555, 90] on icon "times" at bounding box center [552, 84] width 6 height 11
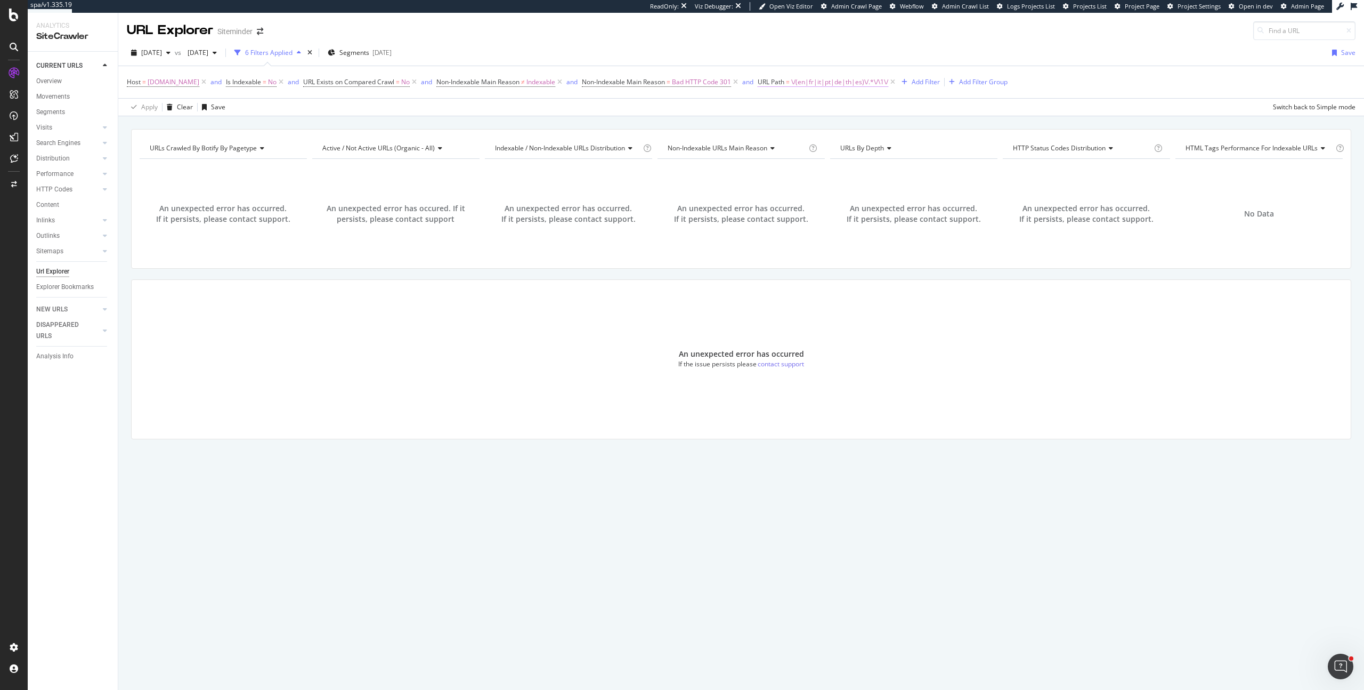
click at [847, 79] on span "\/(en|fr|it|pt|de|th|es)\/.*\/\1\/" at bounding box center [839, 82] width 97 height 15
click at [890, 154] on div "Matches regex ^\/(en|fr|it|pt|de|th|es)\/.*\/\1\/ Cancel Add filter Apply" at bounding box center [841, 126] width 134 height 72
click at [888, 149] on div "Apply" at bounding box center [891, 148] width 17 height 9
click at [847, 86] on span "\/(en|fr|it|pt|de|th|es)\/.*\/\1\/" at bounding box center [839, 82] width 97 height 15
click at [277, 110] on div "Apply Clear Save Switch back to Simple mode" at bounding box center [741, 107] width 1246 height 18
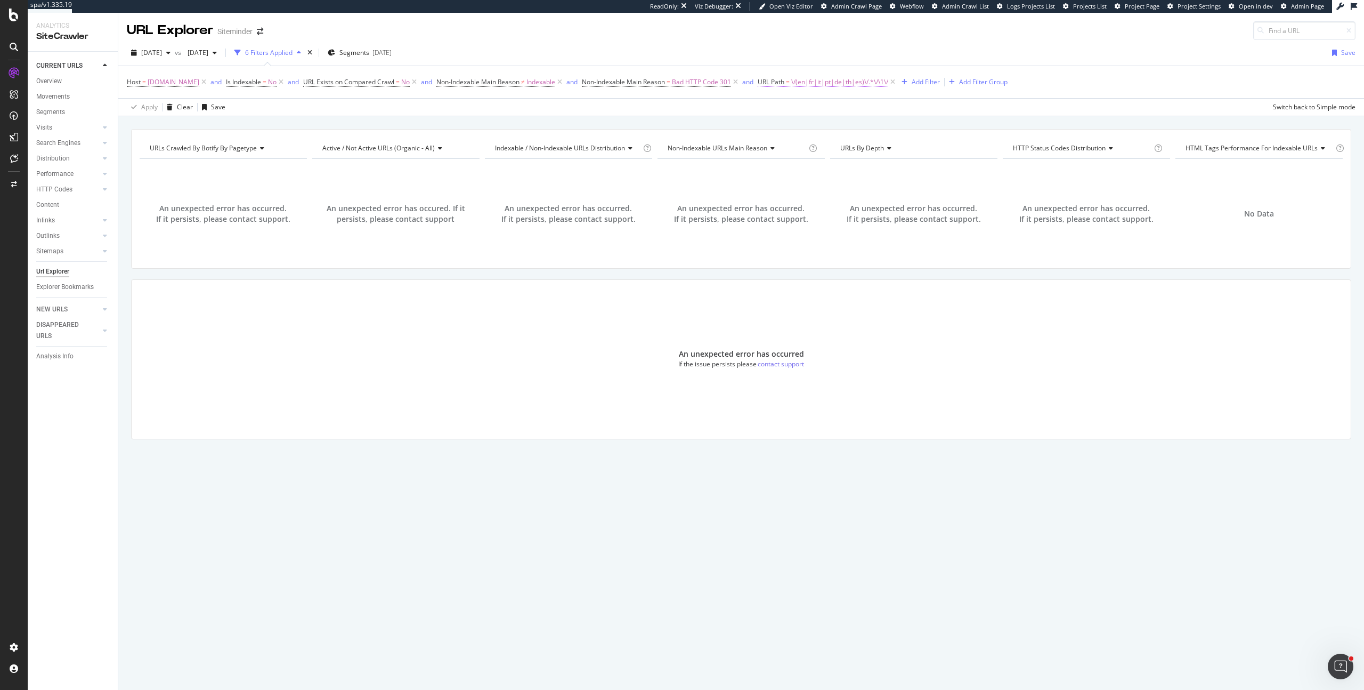
click at [857, 86] on span "\/(en|fr|it|pt|de|th|es)\/.*\/\1\/" at bounding box center [839, 82] width 97 height 15
click at [857, 83] on div "URL Path" at bounding box center [841, 81] width 126 height 18
click at [839, 124] on input "^\/(en|fr|it|pt|de|th|es)\/.*\/\1\/" at bounding box center [833, 126] width 101 height 17
paste input "/(en|fr|it|pt|de|th|es)/.*?/\1"
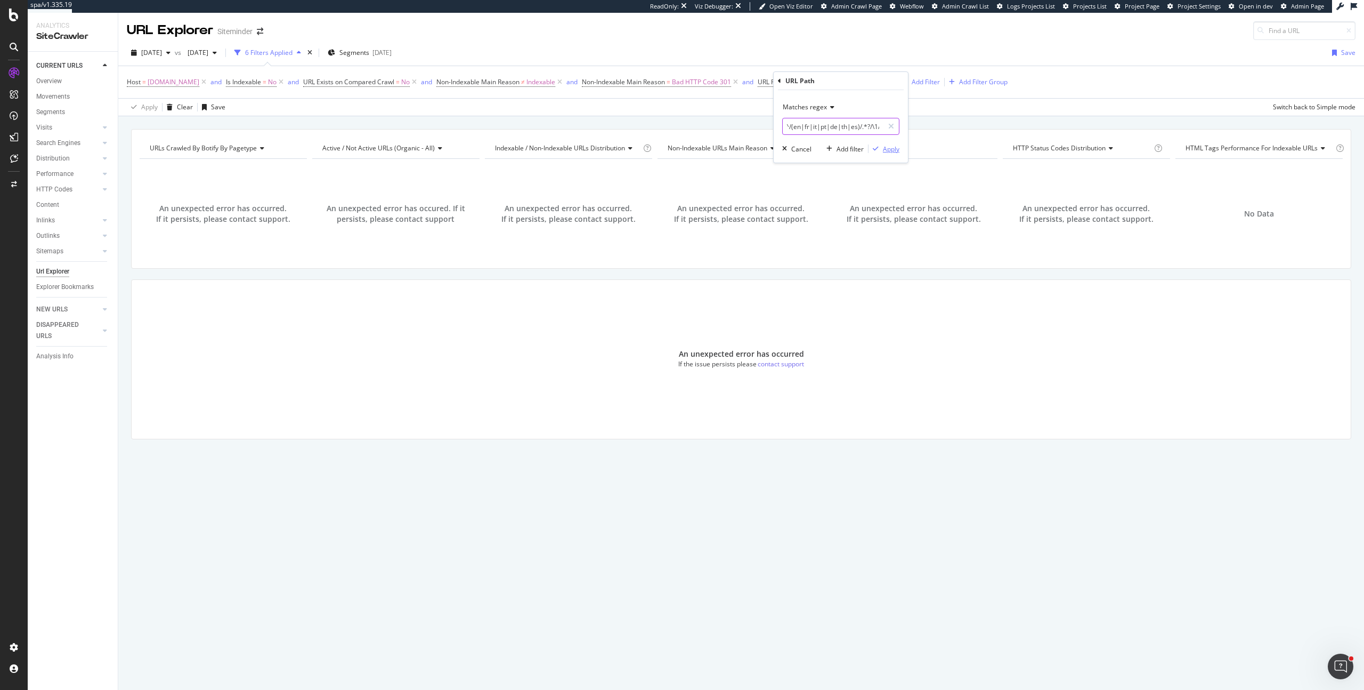
type input "^/(en|fr|it|pt|de|th|es)/.*?/\1/"
click at [892, 150] on div "Apply" at bounding box center [891, 148] width 17 height 9
click at [875, 78] on span "/(en|fr|it|pt|de|th|es)/.*?/\1/" at bounding box center [836, 82] width 91 height 15
click at [841, 124] on input "^/(en|fr|it|pt|de|th|es)/.*?/\1/" at bounding box center [833, 126] width 101 height 17
paste input "(.*?/)(en|fr|it|pt|de|th|es)"
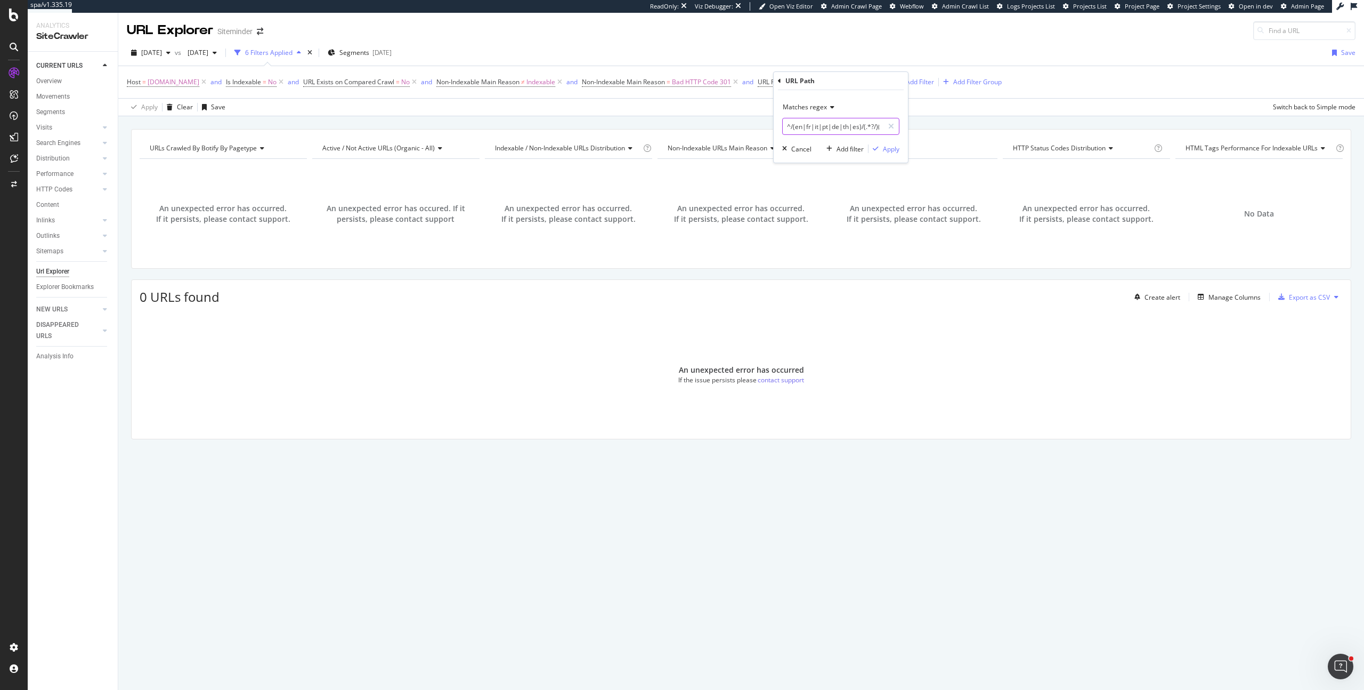
scroll to position [0, 67]
type input "^/(en|fr|it|pt|de|th|es)/(.*?/)(en|fr|it|pt|de|th|es)/"
click at [883, 152] on div "Apply" at bounding box center [891, 148] width 17 height 9
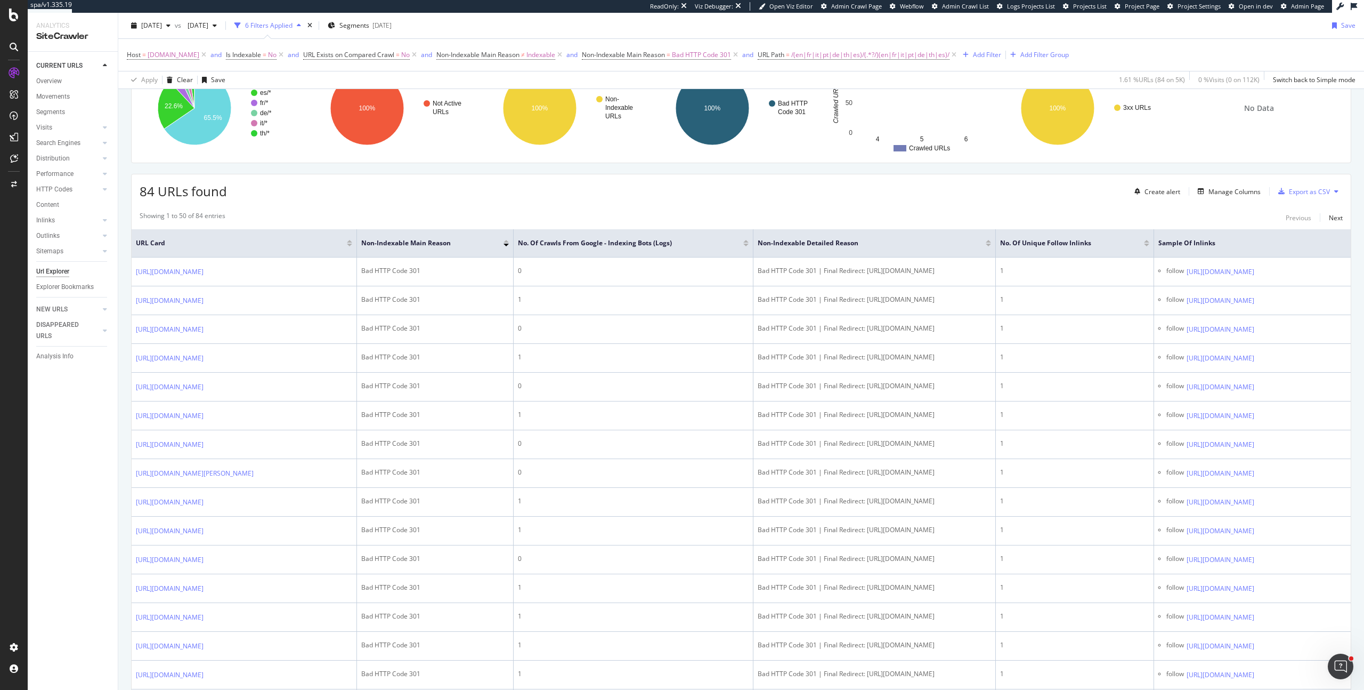
scroll to position [158, 0]
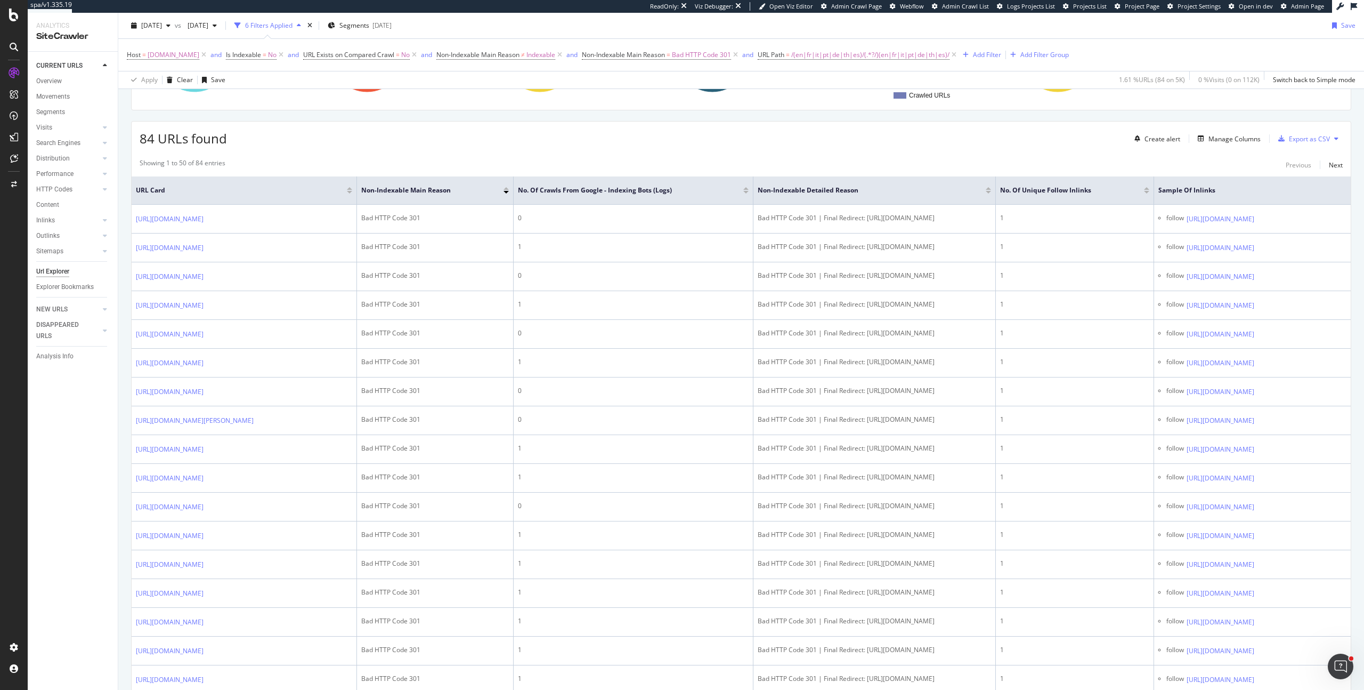
click at [182, 80] on div "Clear" at bounding box center [185, 79] width 16 height 9
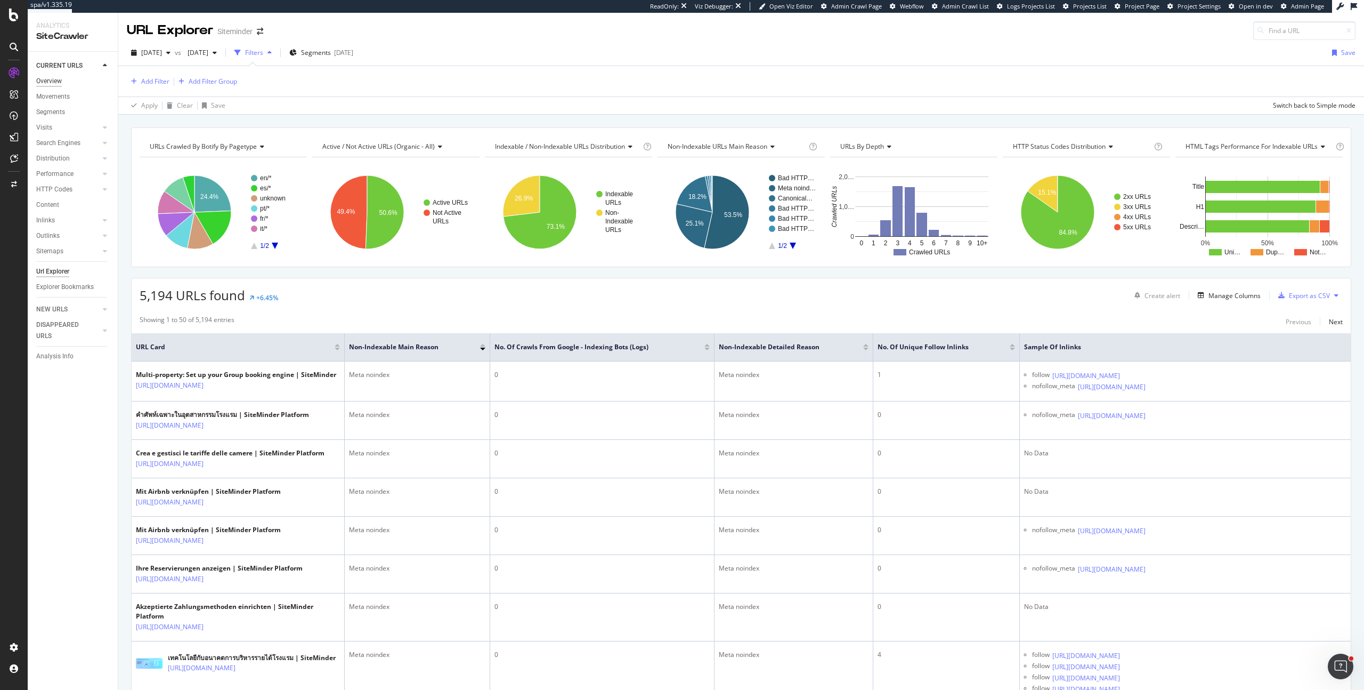
click at [46, 82] on div "Overview" at bounding box center [49, 81] width 26 height 11
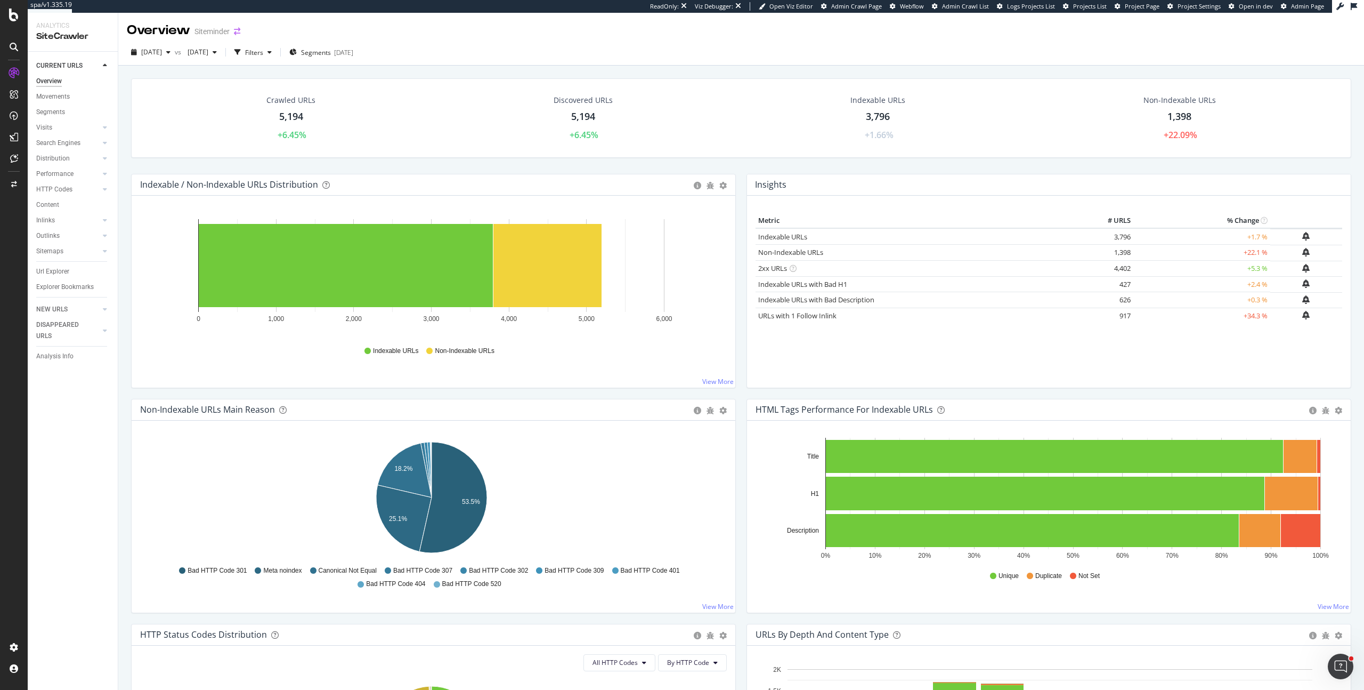
click at [235, 33] on icon "arrow-right-arrow-left" at bounding box center [237, 31] width 6 height 7
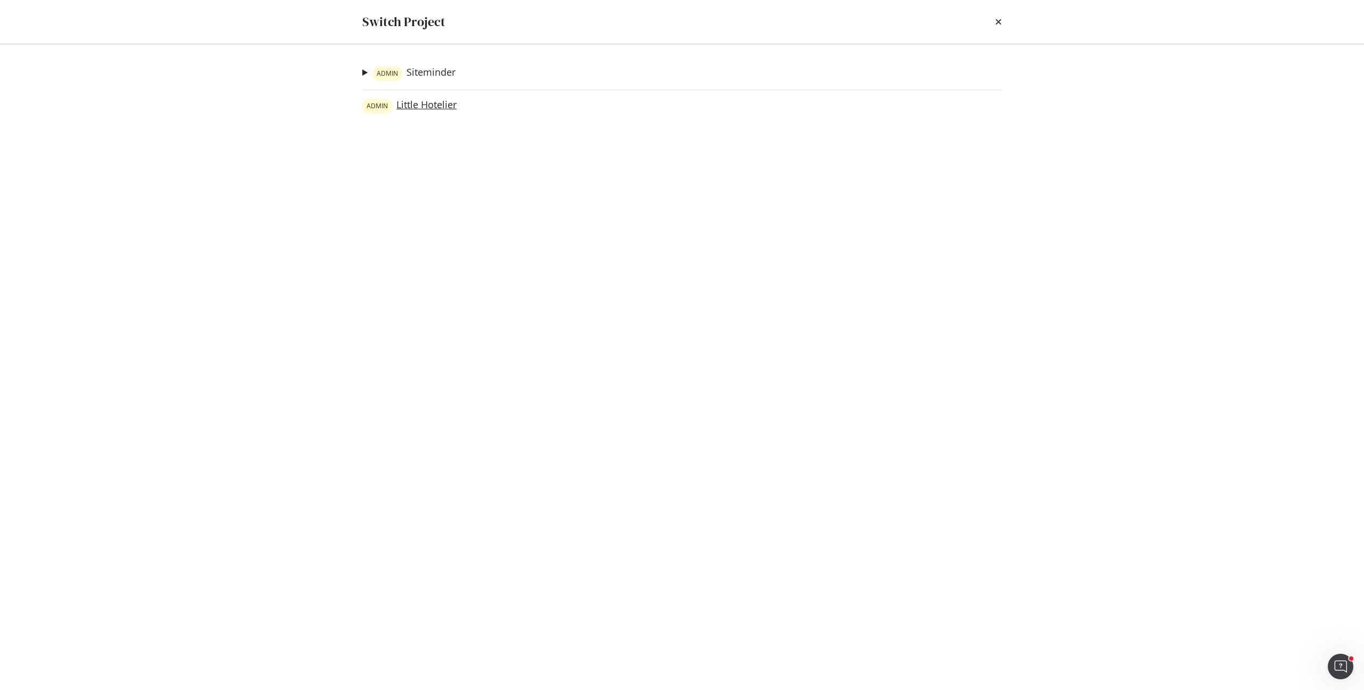
click at [416, 100] on link "ADMIN Little Hotelier" at bounding box center [409, 106] width 94 height 15
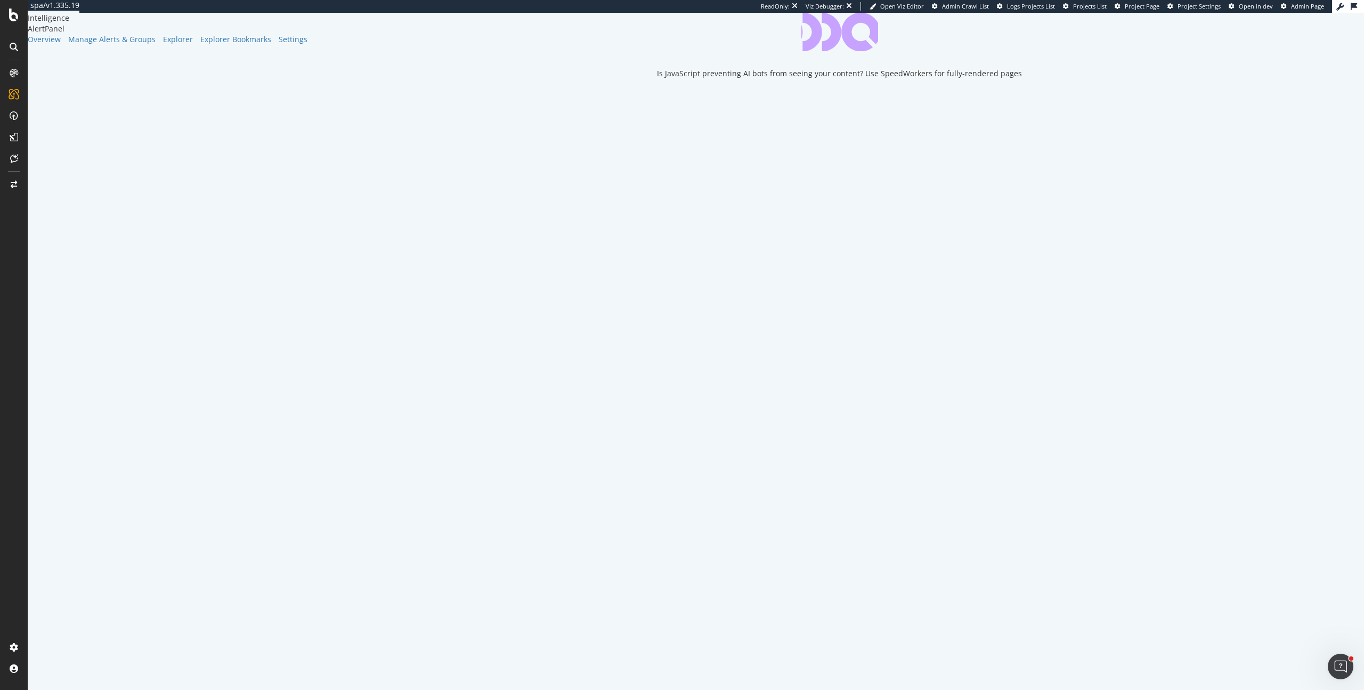
click at [279, 45] on div "Settings" at bounding box center [297, 39] width 36 height 11
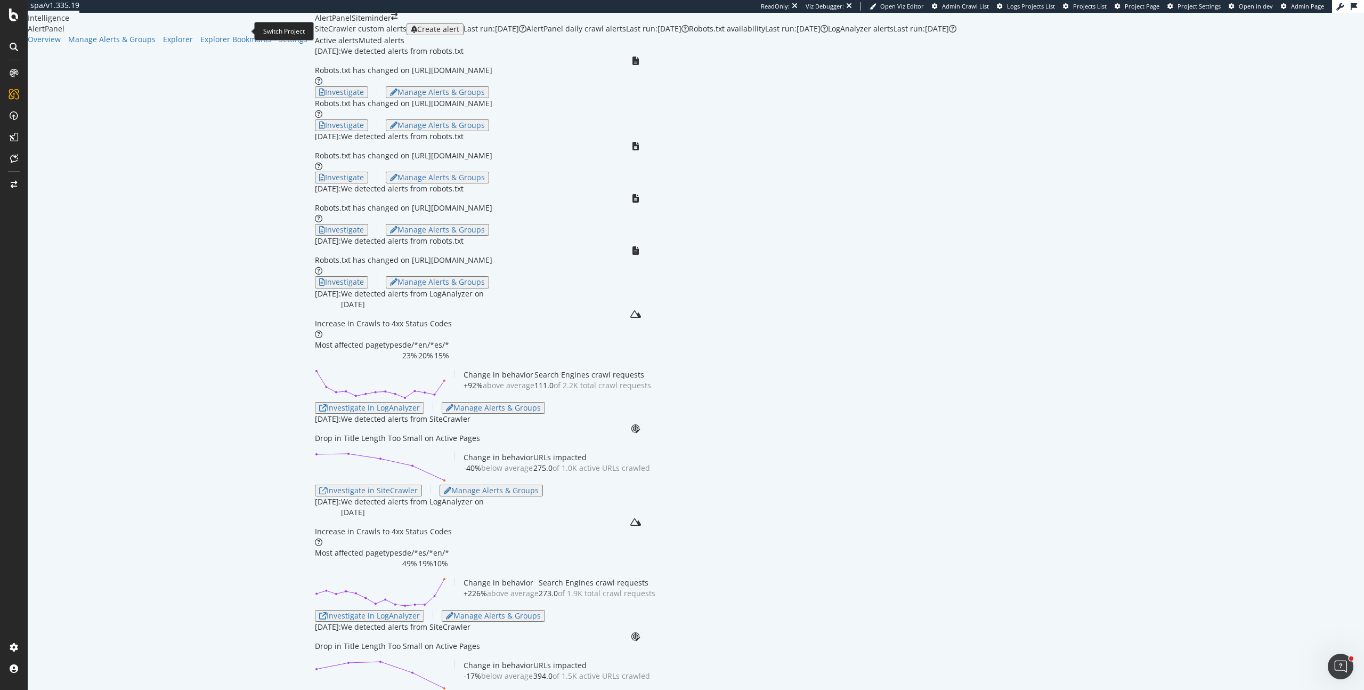
click at [391, 20] on icon "arrow-right-arrow-left" at bounding box center [394, 16] width 6 height 7
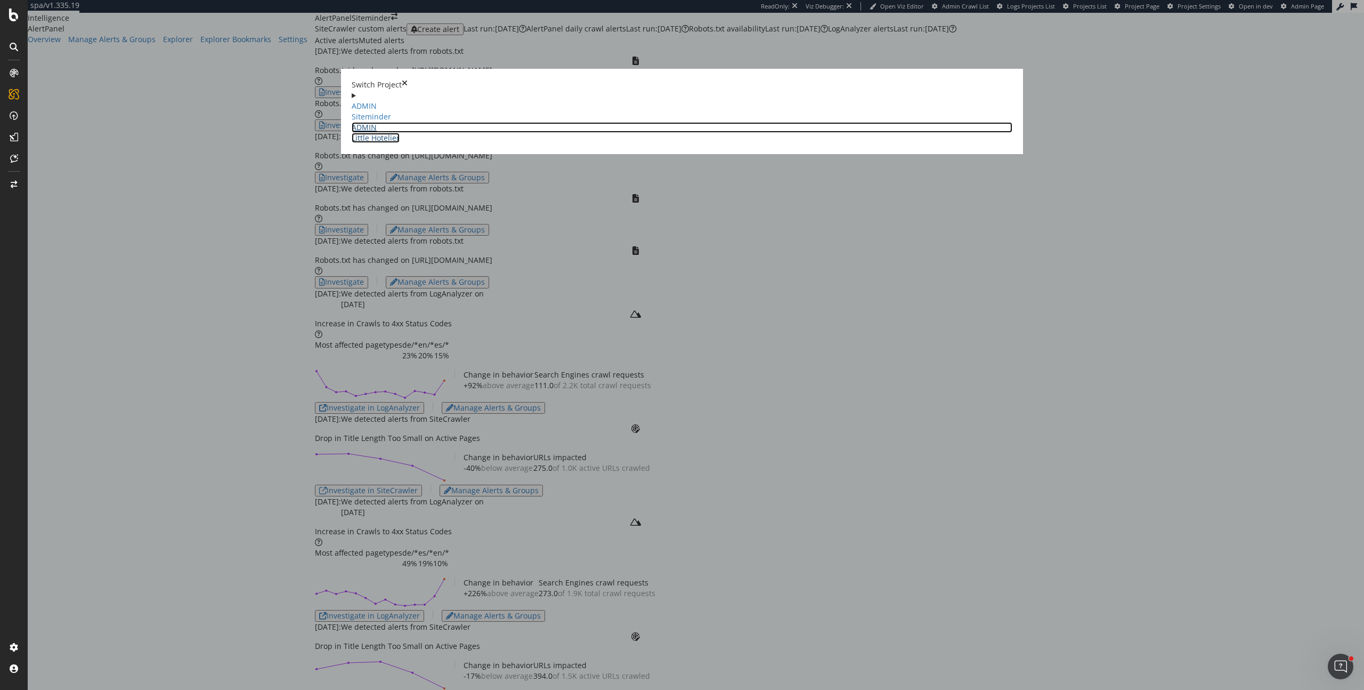
click at [420, 122] on link "ADMIN Little Hotelier" at bounding box center [682, 132] width 661 height 21
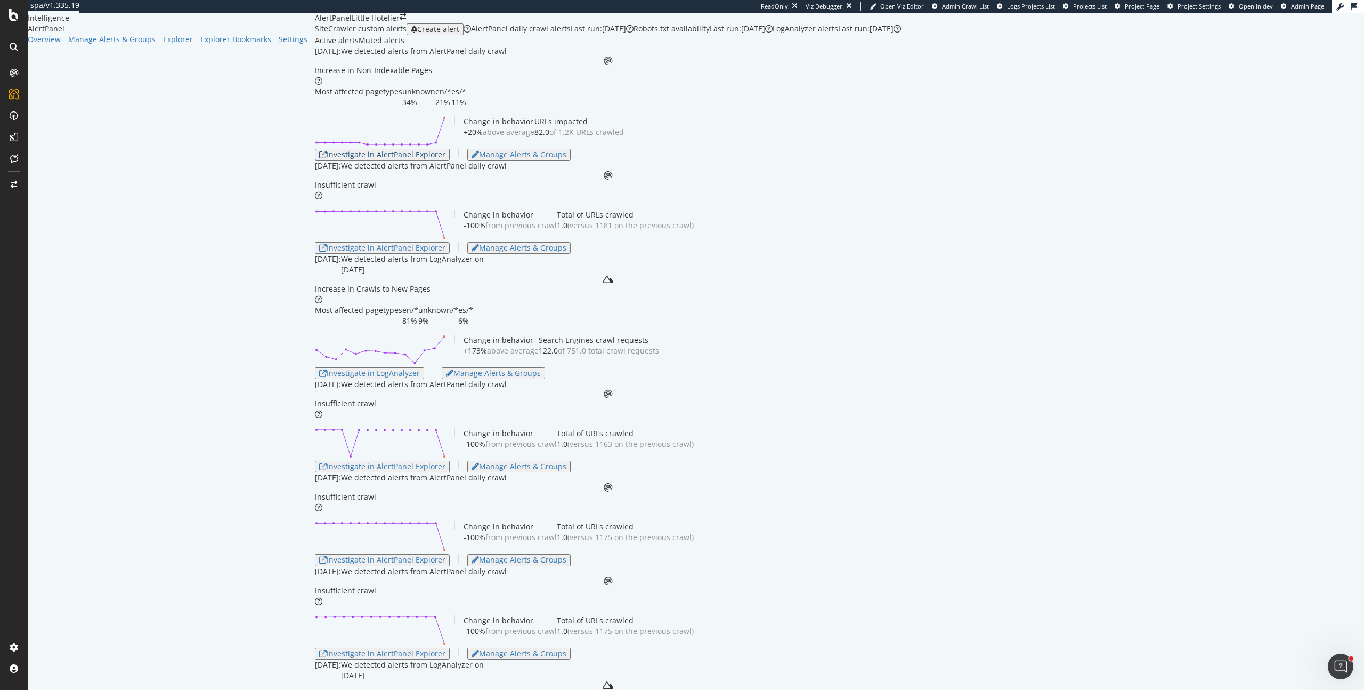
click at [319, 159] on div "Investigate in AlertPanel Explorer" at bounding box center [382, 154] width 126 height 9
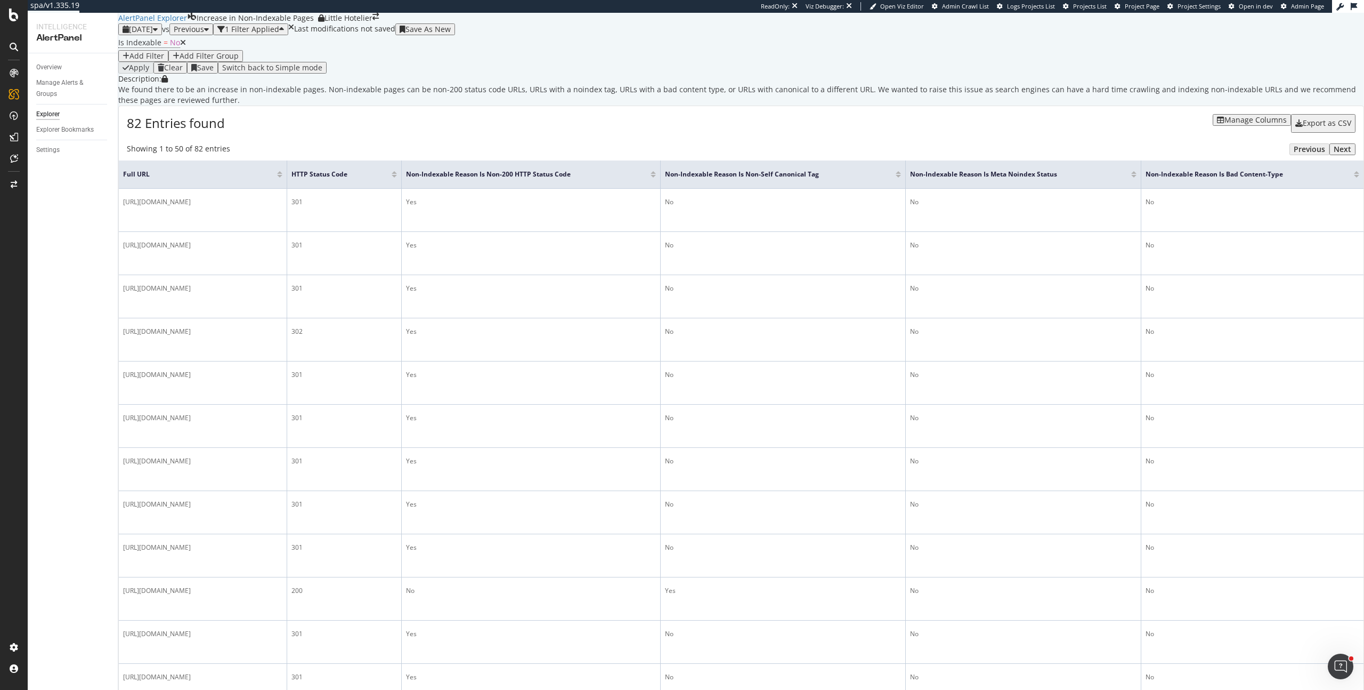
click at [164, 60] on div "Add Filter" at bounding box center [147, 56] width 35 height 9
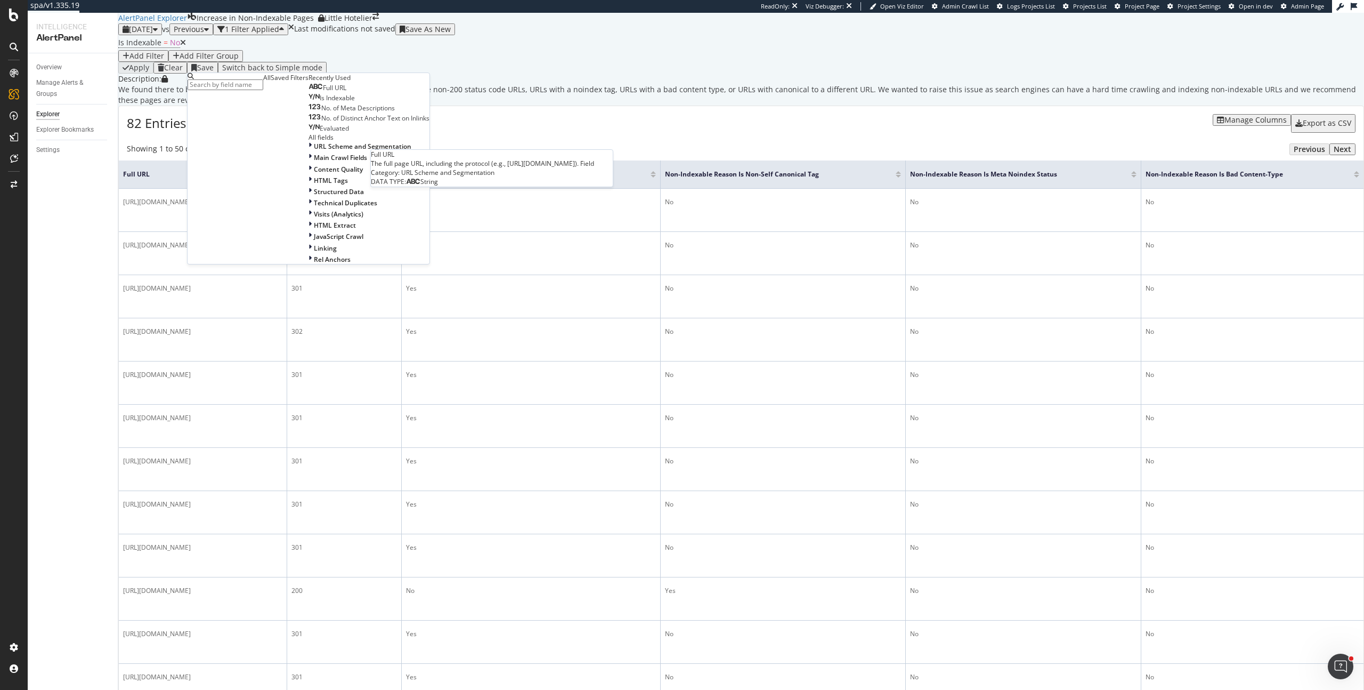
type input "e"
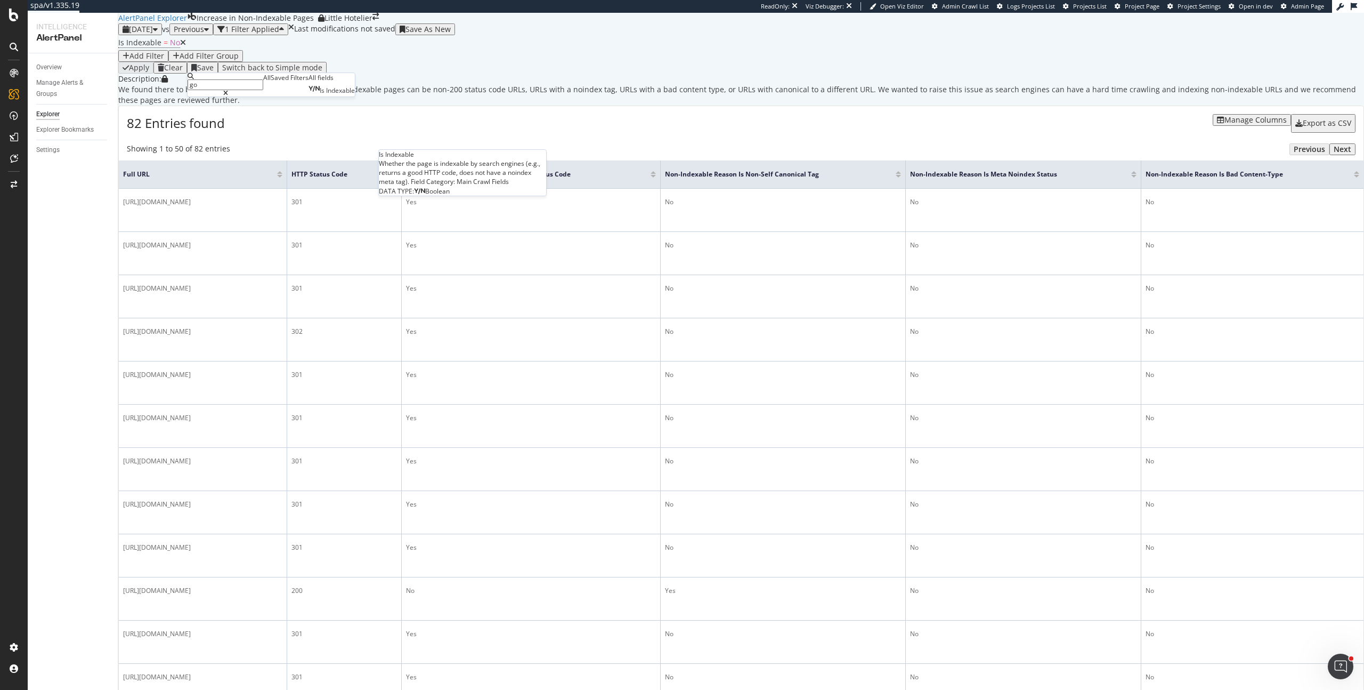
type input "g"
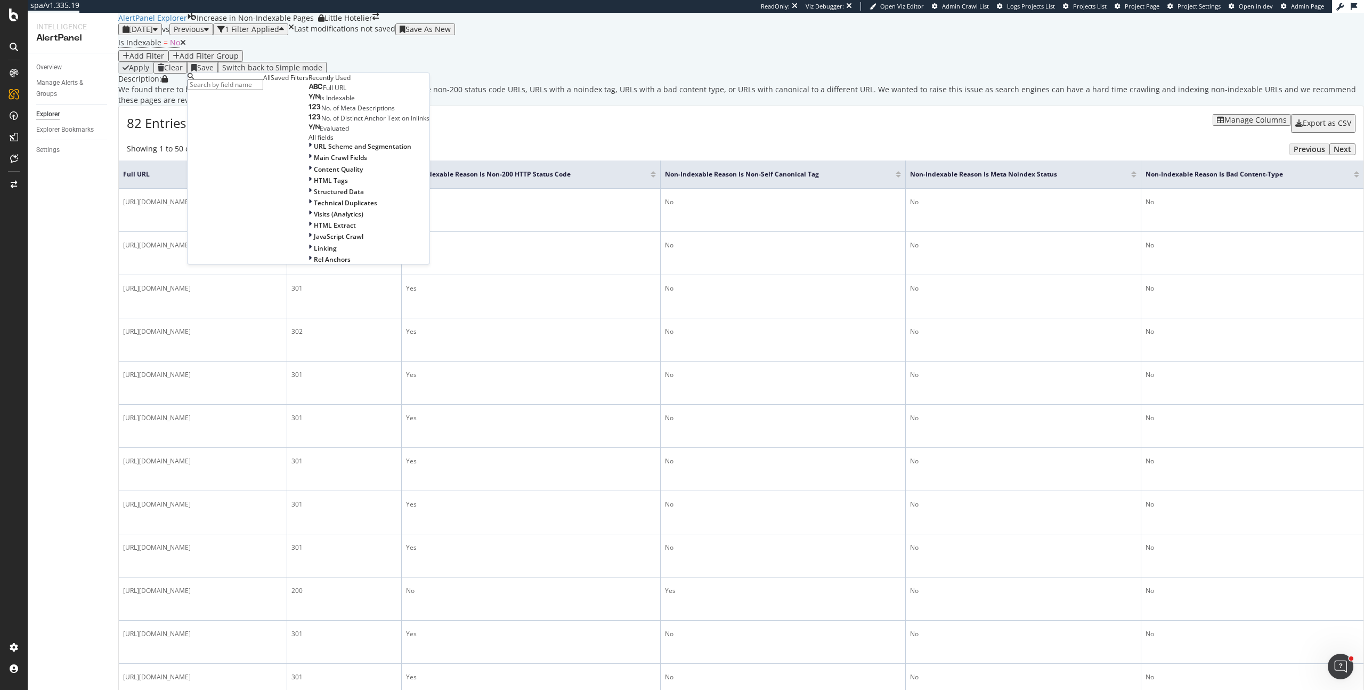
click at [524, 23] on div "AlertPanel Explorer Increase in Non-Indexable Pages Little Hotelier" at bounding box center [741, 18] width 1246 height 11
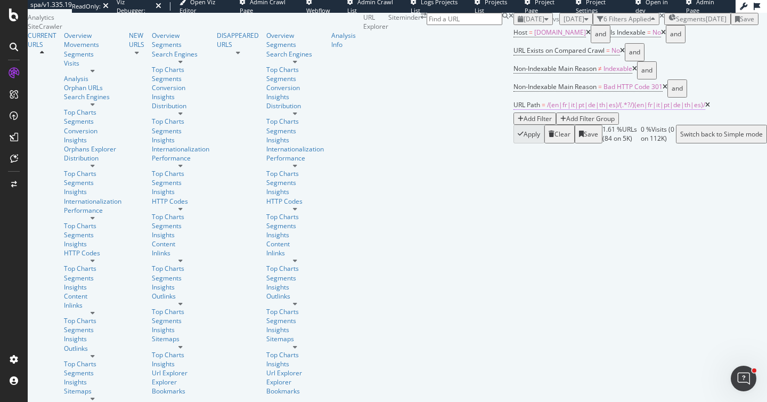
click at [547, 100] on span "/(en|fr|it|pt|de|th|es)/(.*?/)(en|fr|it|pt|de|th|es)/" at bounding box center [626, 104] width 158 height 9
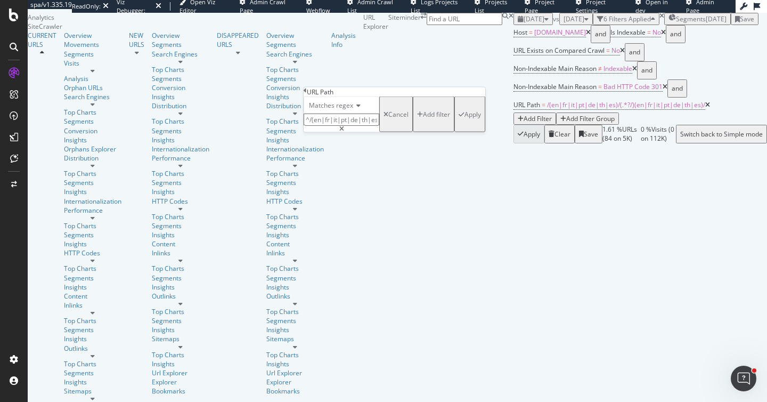
click at [374, 126] on input "^/(en|fr|it|pt|de|th|es)/(.*?/)(en|fr|it|pt|de|th|es)/" at bounding box center [342, 120] width 76 height 12
click at [379, 126] on input "^/(en|fr|it|pt|de|th|es)/(.*?/)(en|fr|it|pt|de|th|es)/" at bounding box center [342, 120] width 76 height 12
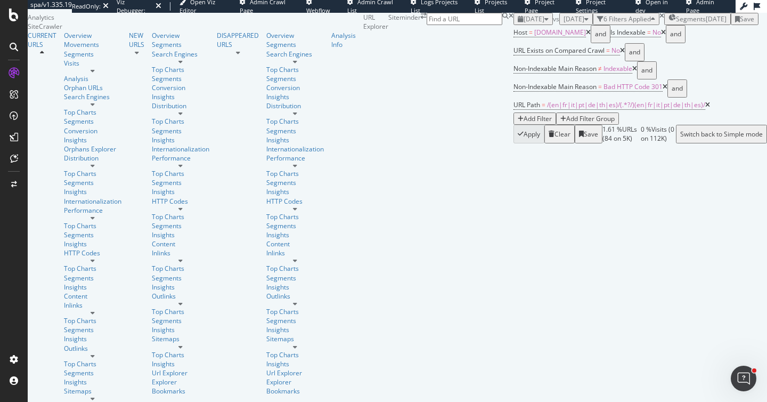
click at [514, 34] on div "URL Explorer Siteminder" at bounding box center [438, 78] width 150 height 131
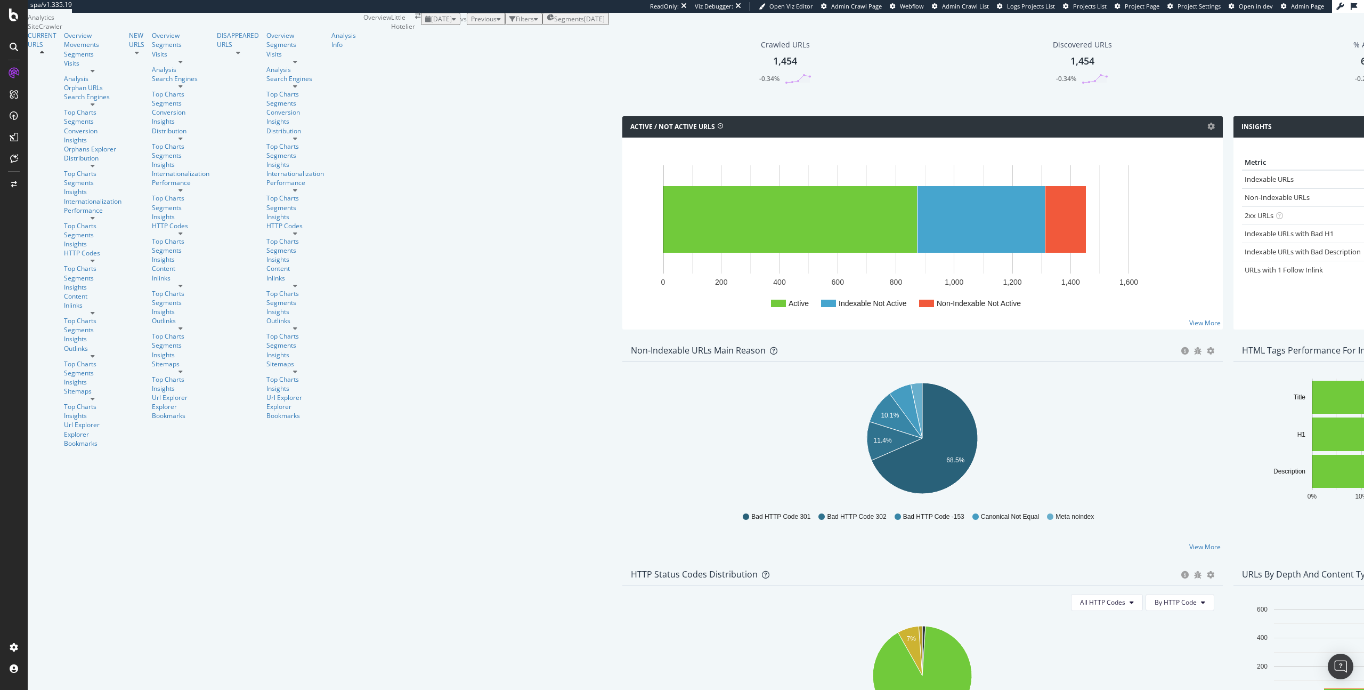
click at [471, 23] on span "Previous" at bounding box center [484, 18] width 26 height 9
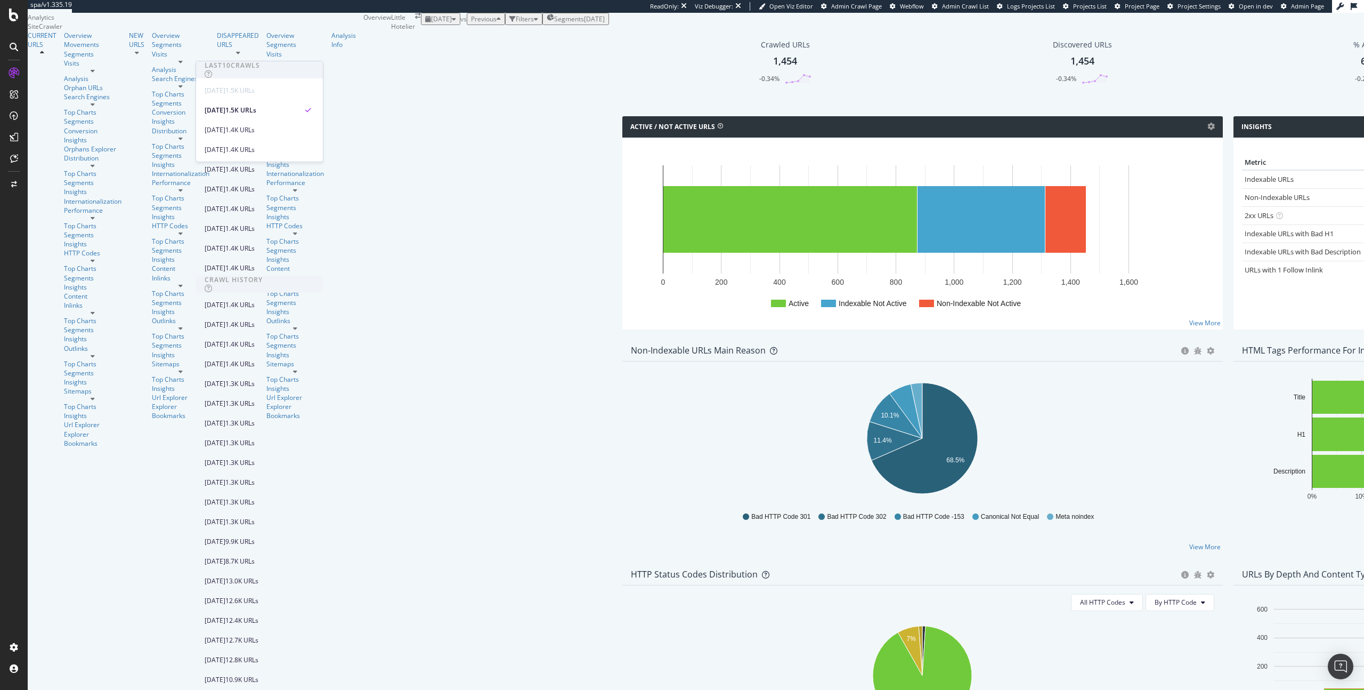
scroll to position [80, 0]
click at [255, 184] on div "1.4K URLs" at bounding box center [239, 189] width 29 height 10
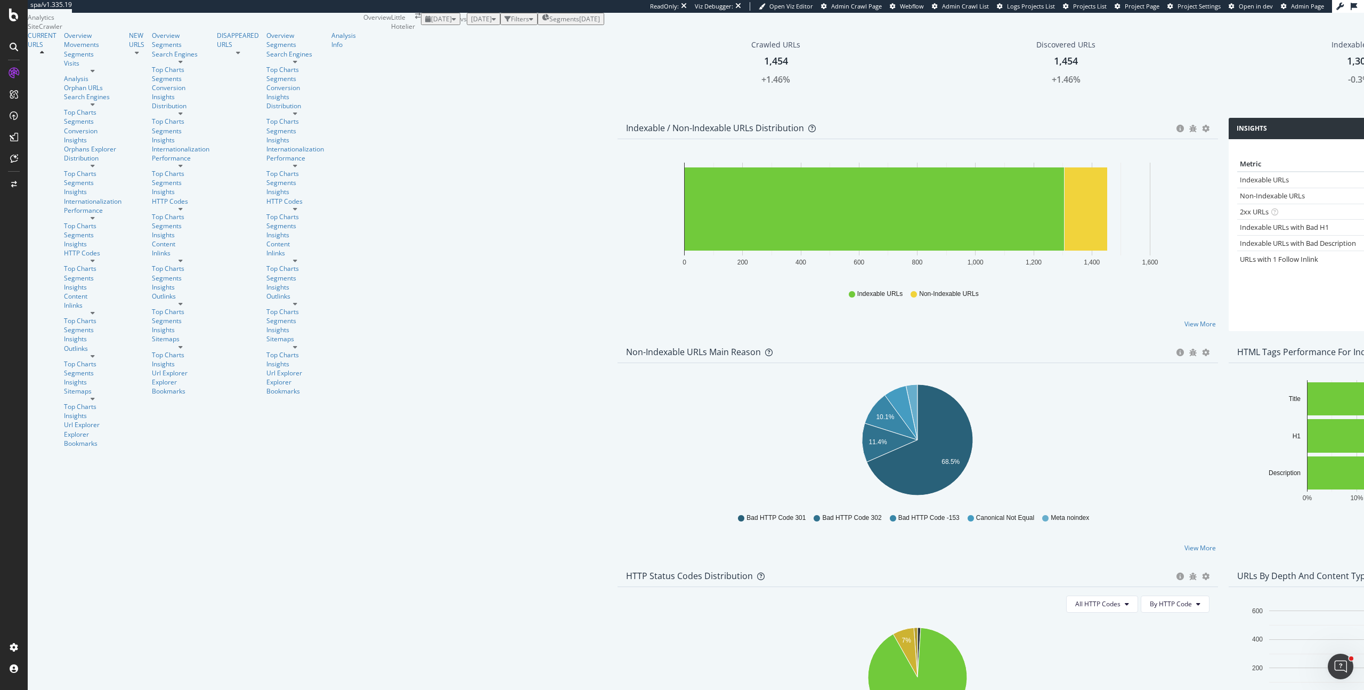
click at [1240, 200] on link "Non-Indexable URLs" at bounding box center [1272, 196] width 65 height 10
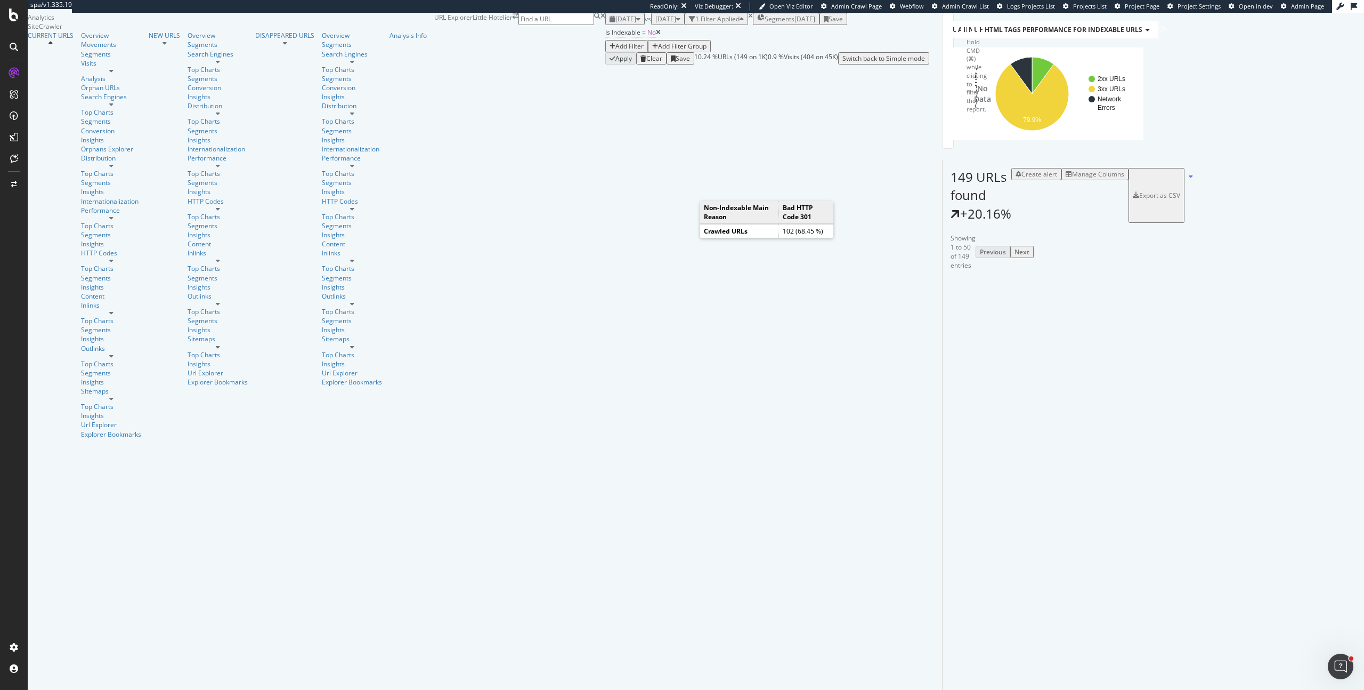
click at [988, 131] on icon "A chart." at bounding box center [1023, 94] width 70 height 74
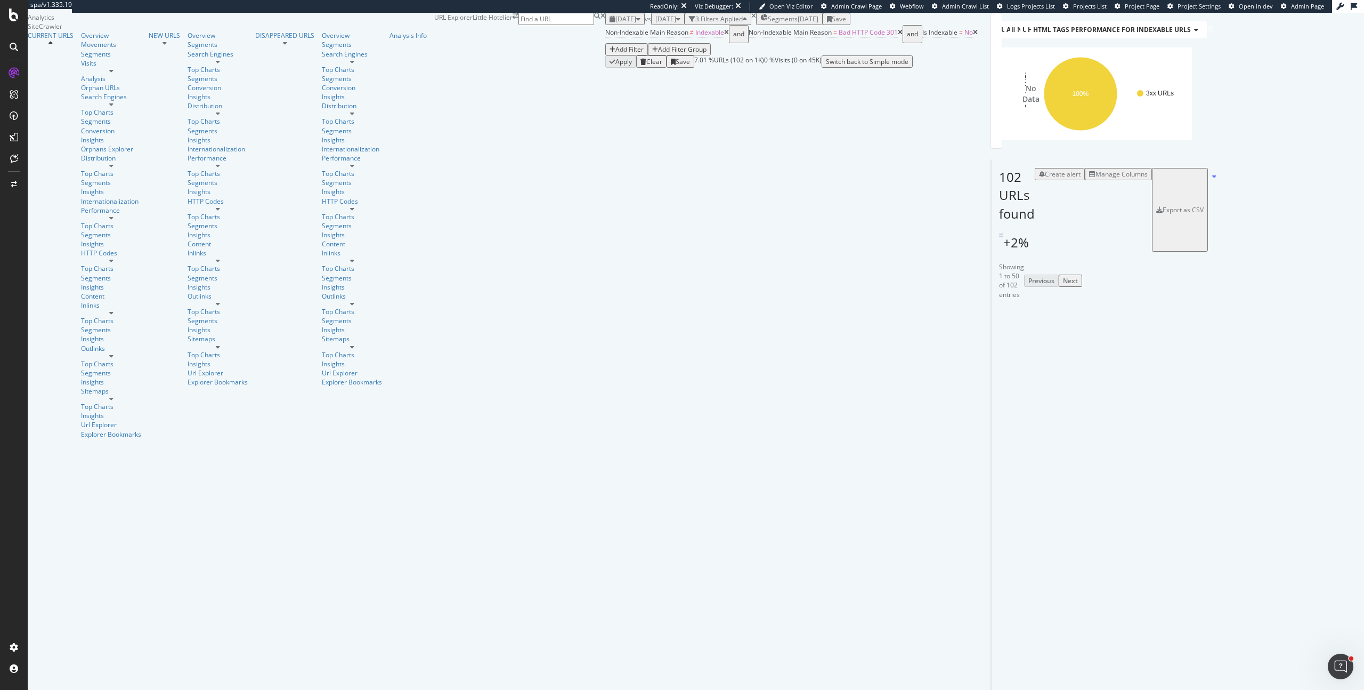
click at [898, 36] on icon at bounding box center [900, 32] width 5 height 6
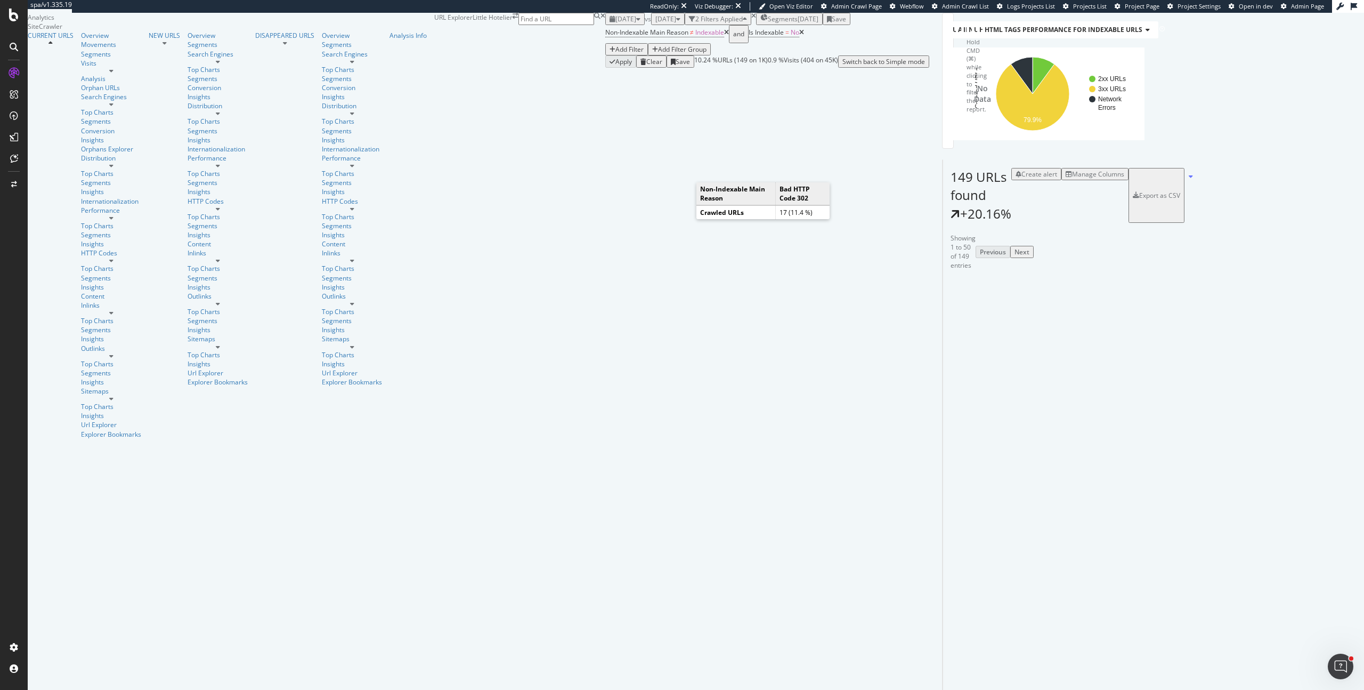
click at [985, 108] on icon "A chart." at bounding box center [1003, 96] width 37 height 26
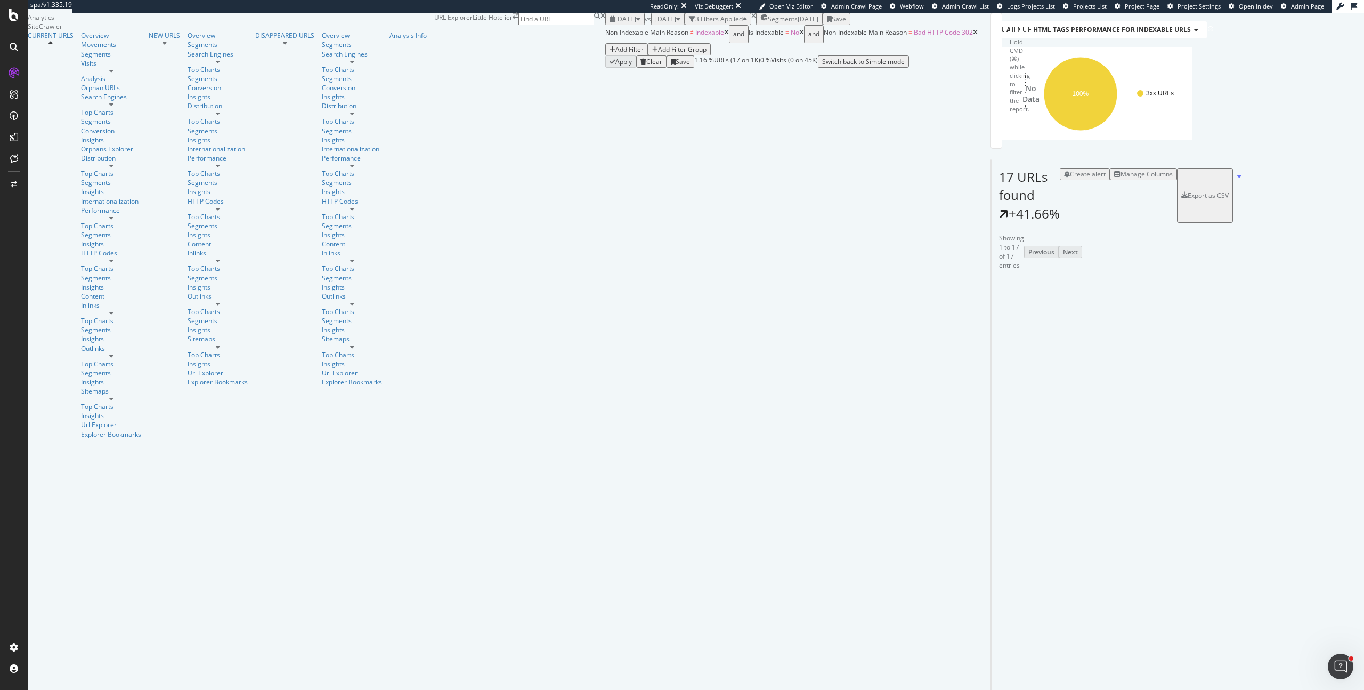
click at [724, 36] on icon at bounding box center [726, 32] width 5 height 6
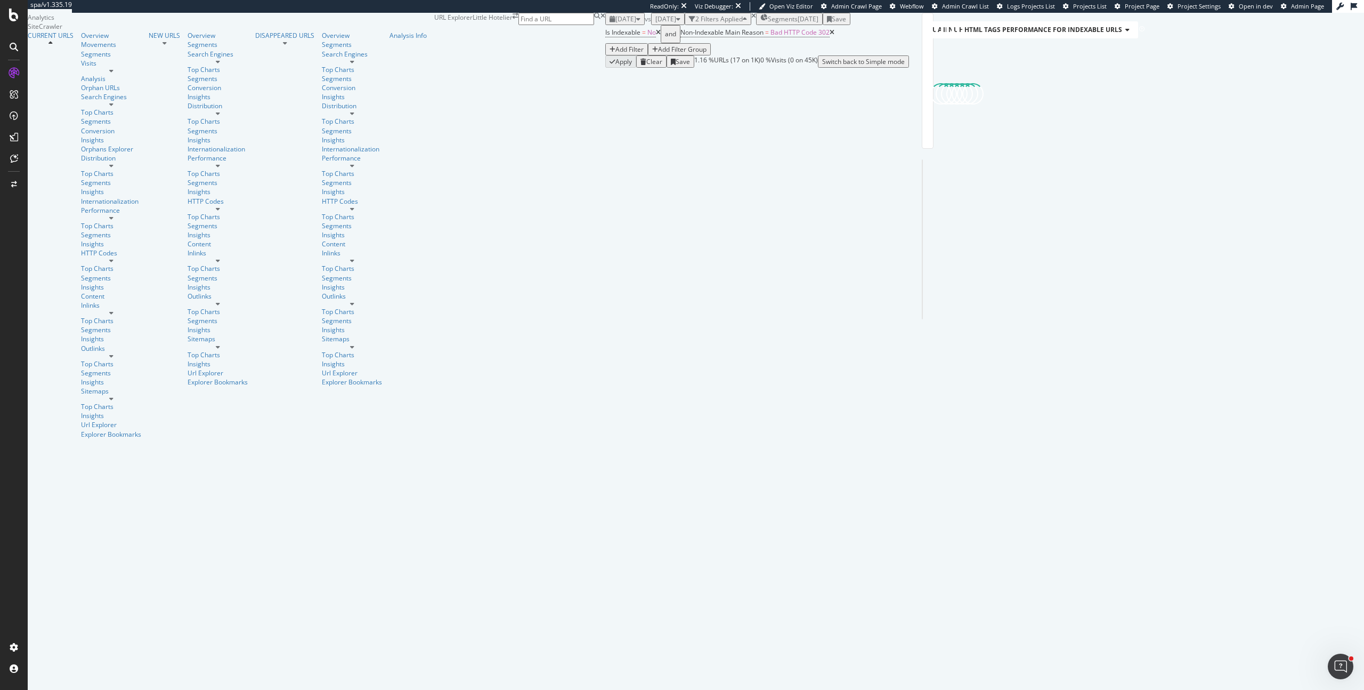
click at [830, 36] on icon at bounding box center [832, 32] width 5 height 6
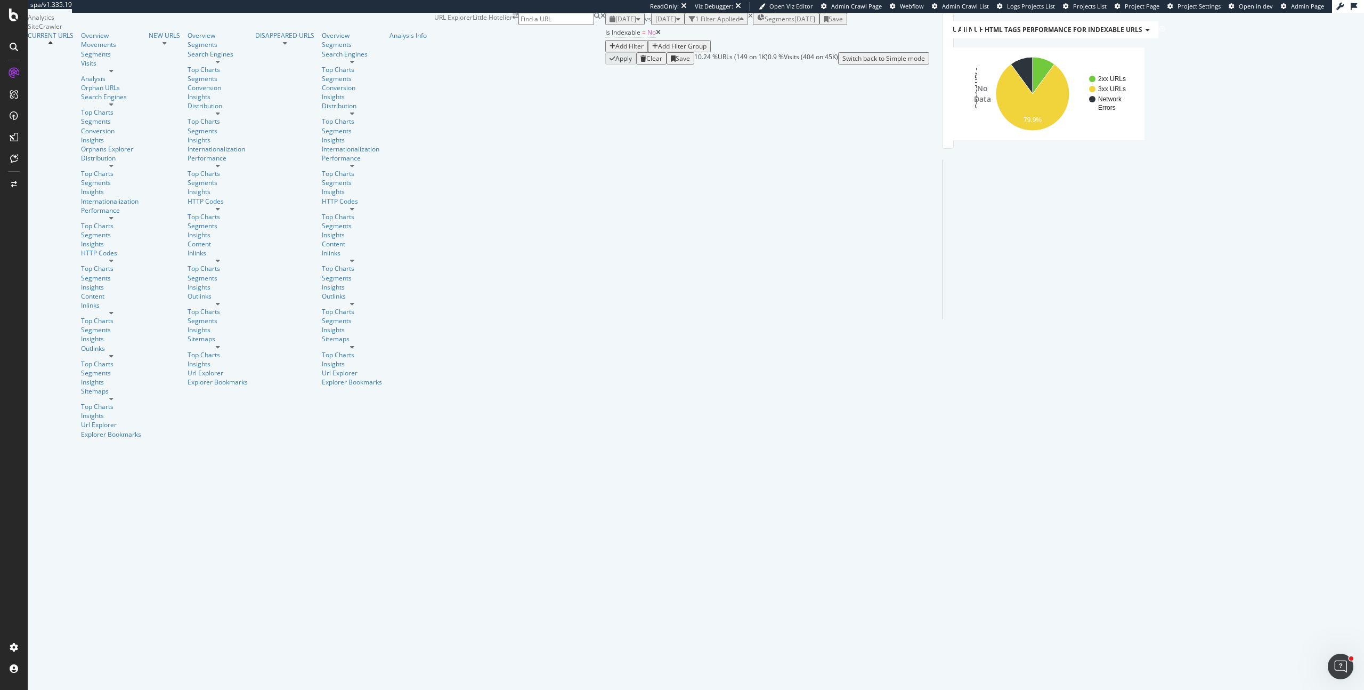
click at [616, 51] on div "Add Filter" at bounding box center [630, 46] width 28 height 9
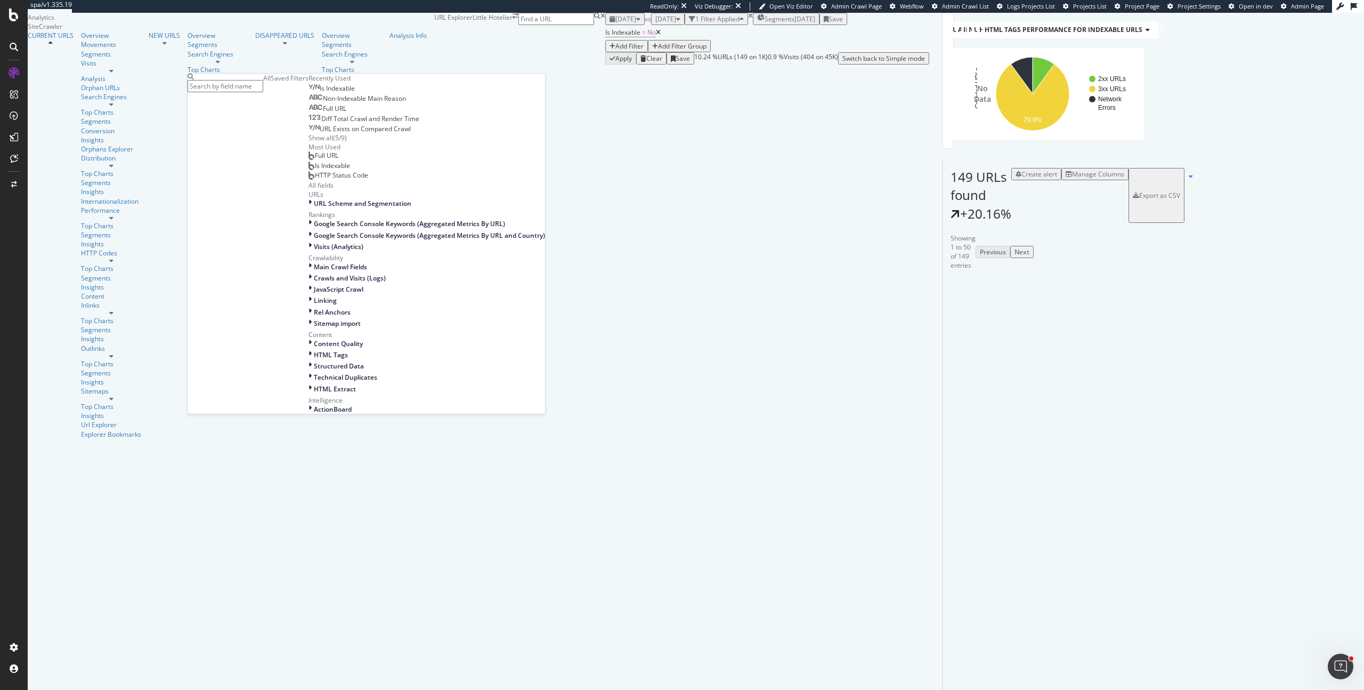
click at [320, 93] on span "Is Indexable" at bounding box center [337, 88] width 35 height 9
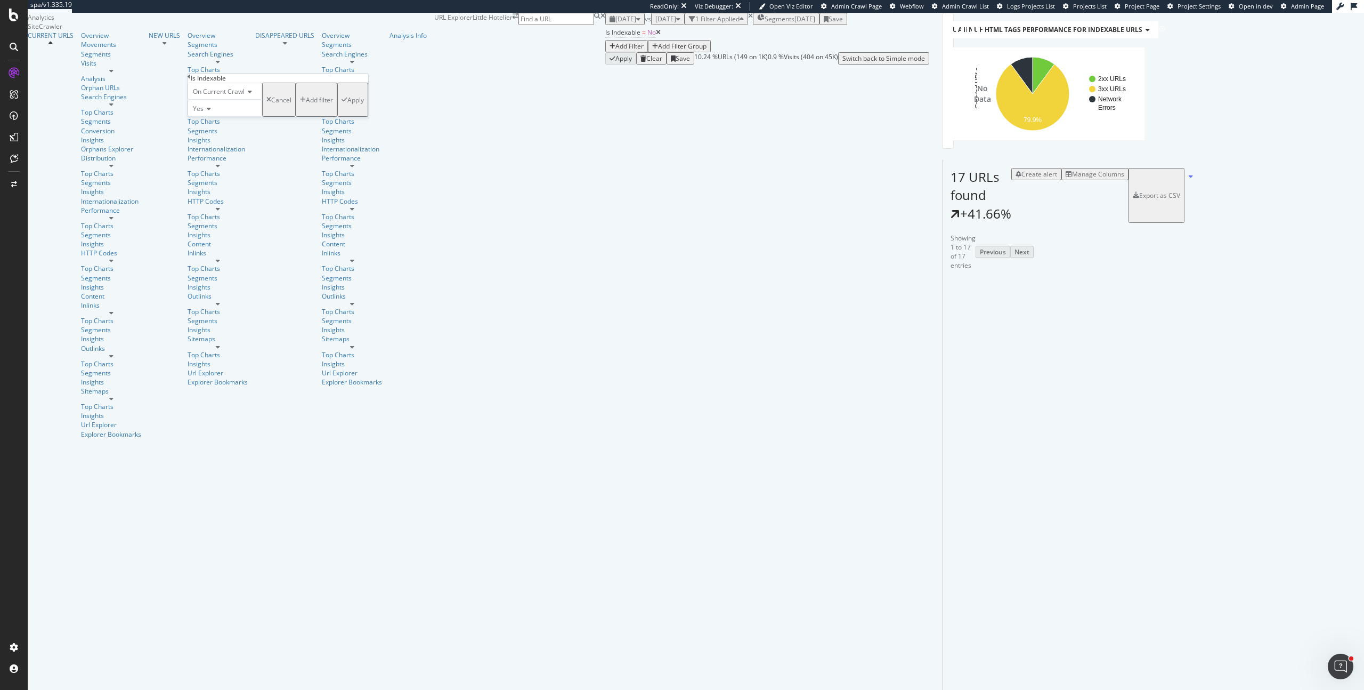
click at [223, 100] on div "On Current Crawl" at bounding box center [225, 91] width 75 height 17
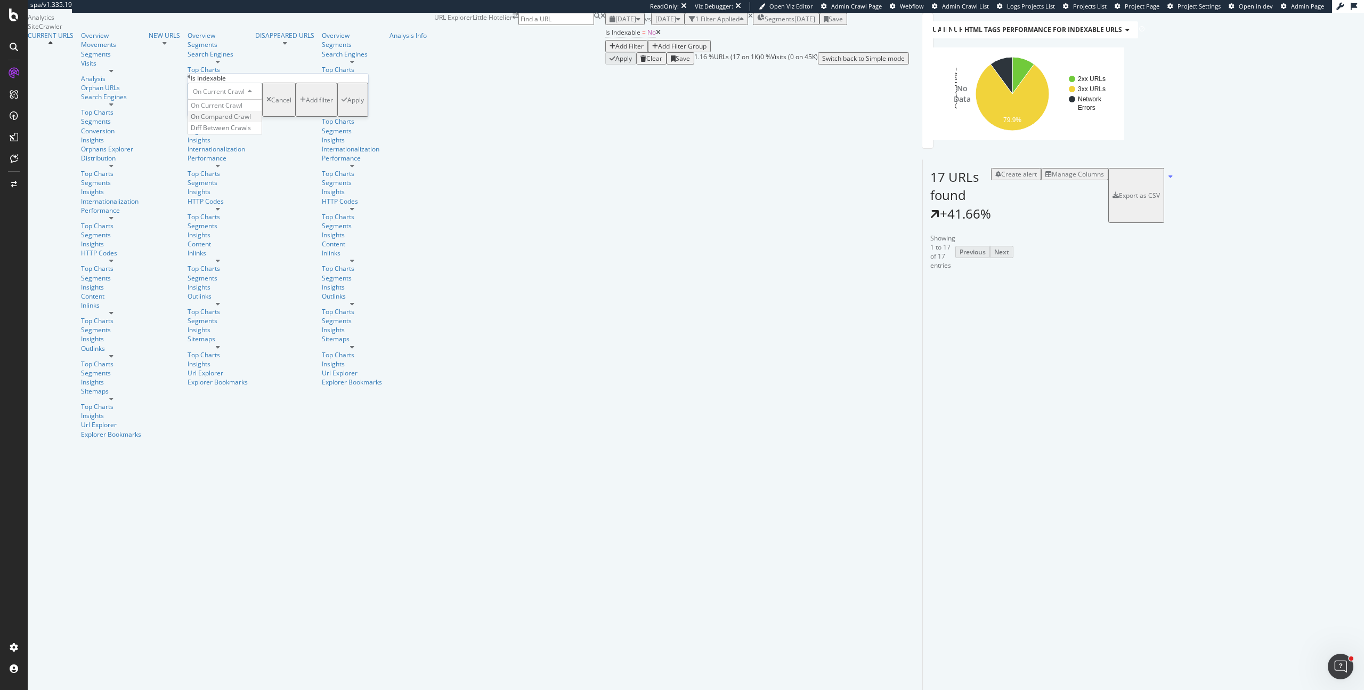
click at [238, 121] on span "On Compared Crawl" at bounding box center [221, 116] width 60 height 9
click at [275, 103] on div "button" at bounding box center [277, 99] width 5 height 6
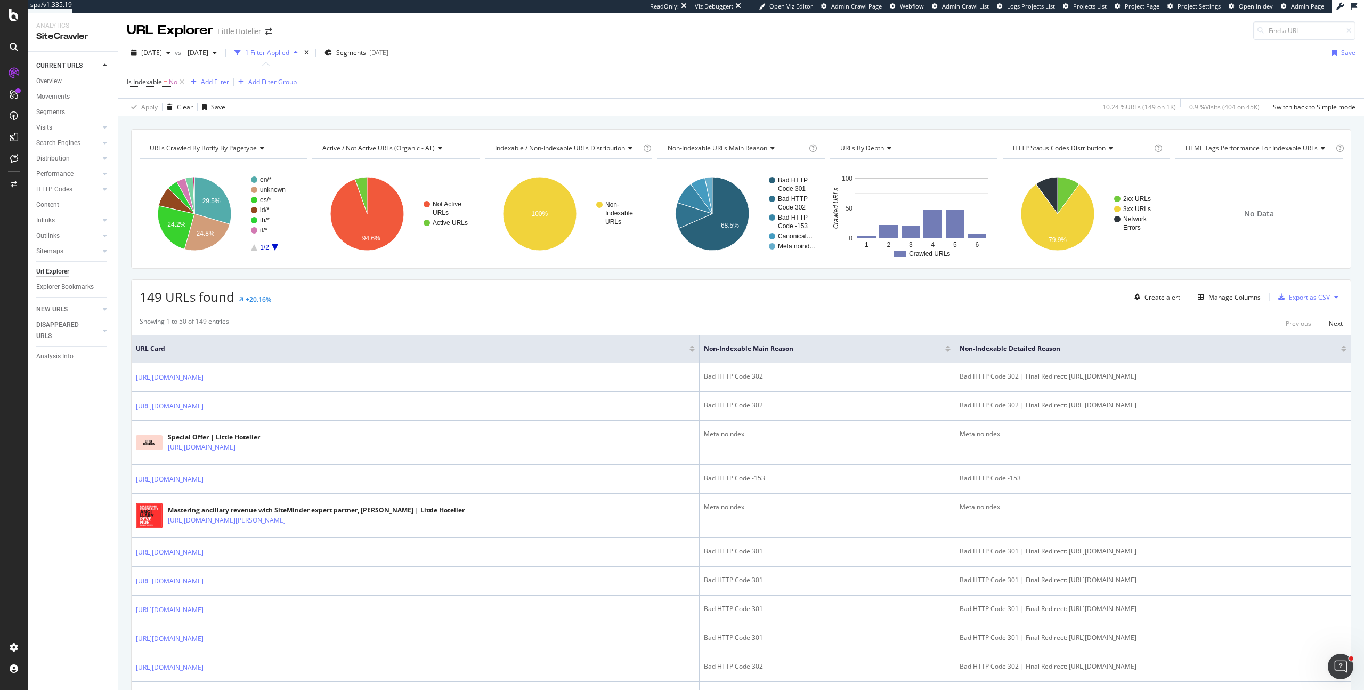
click at [538, 48] on div "[DATE] vs [DATE] 1 Filter Applied Segments [DATE] Save" at bounding box center [741, 54] width 1246 height 21
click at [60, 175] on div "Performance" at bounding box center [54, 173] width 37 height 11
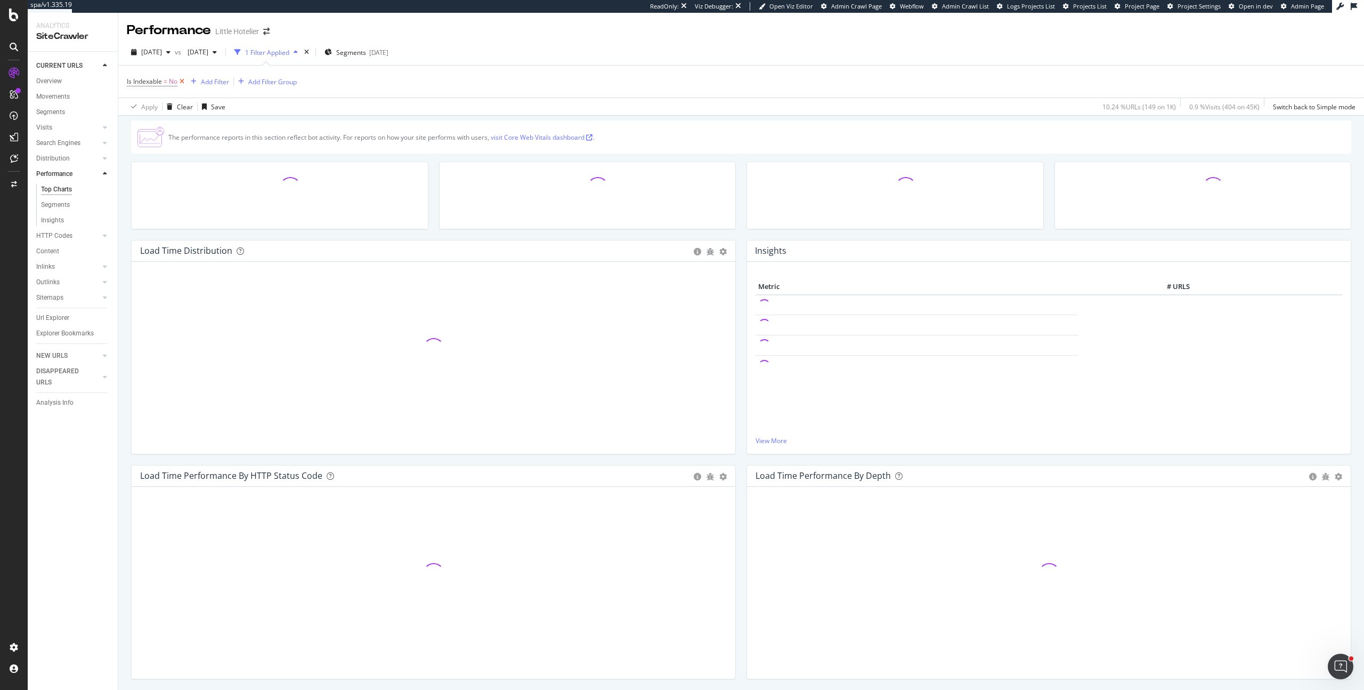
click at [183, 80] on icon at bounding box center [181, 81] width 9 height 11
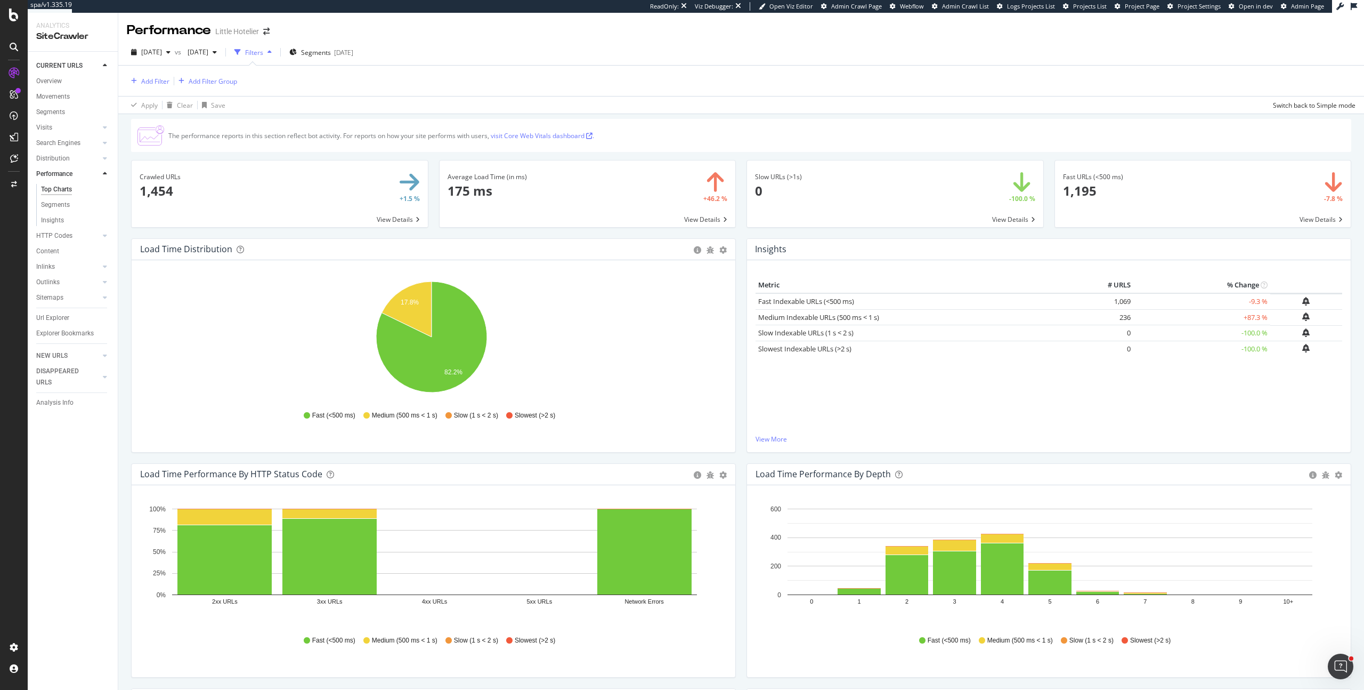
click at [1348, 232] on div "Fast URLs (<500 ms) × Close Chart main-metric-speed-fast - API Requests List Ar…" at bounding box center [1203, 199] width 308 height 78
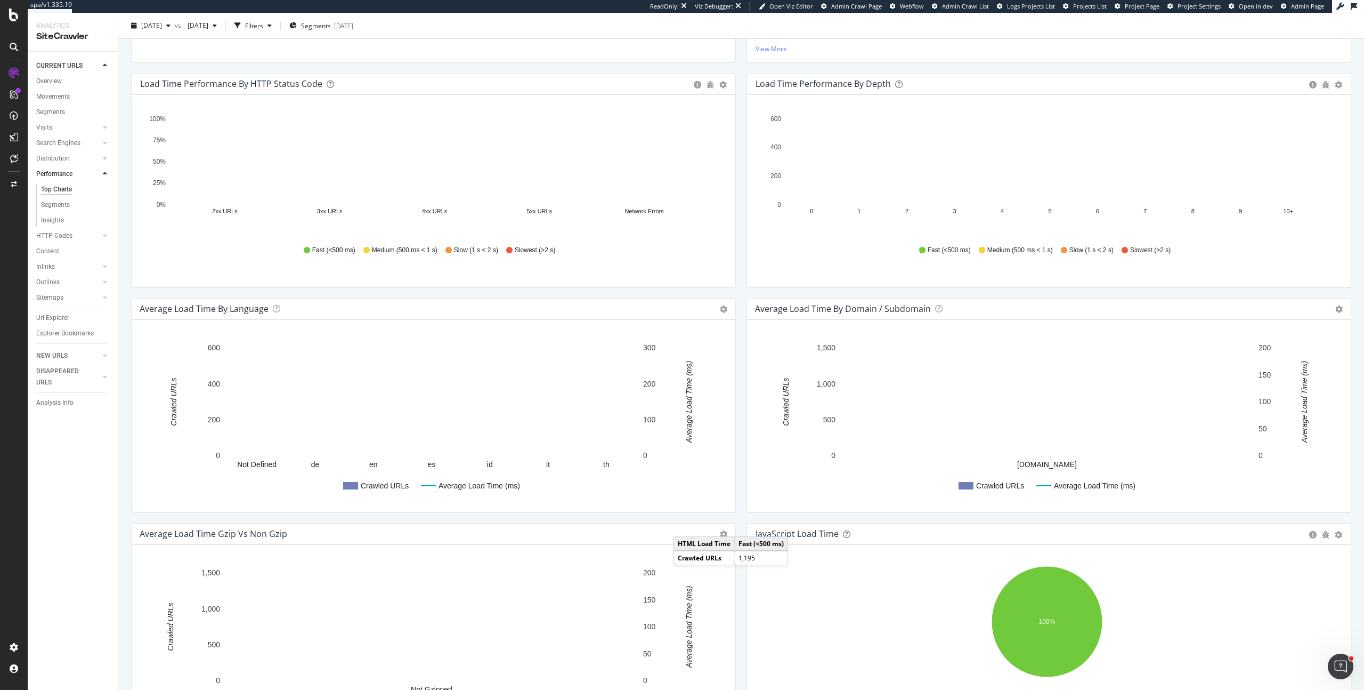
scroll to position [530, 0]
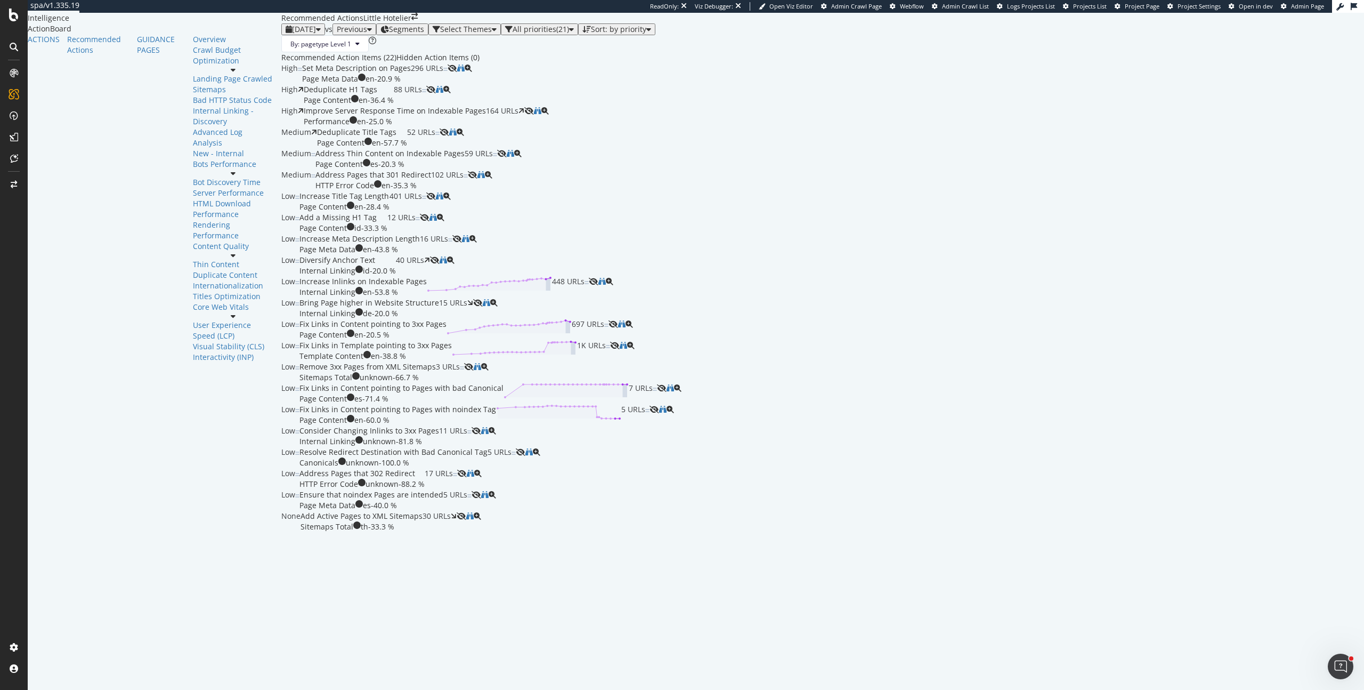
click at [569, 52] on div "By: pagetype Level 1" at bounding box center [822, 43] width 1083 height 17
click at [355, 148] on div "Deduplicate Title Tags Page Content en - 57.7 % 52 URLs" at bounding box center [378, 137] width 123 height 21
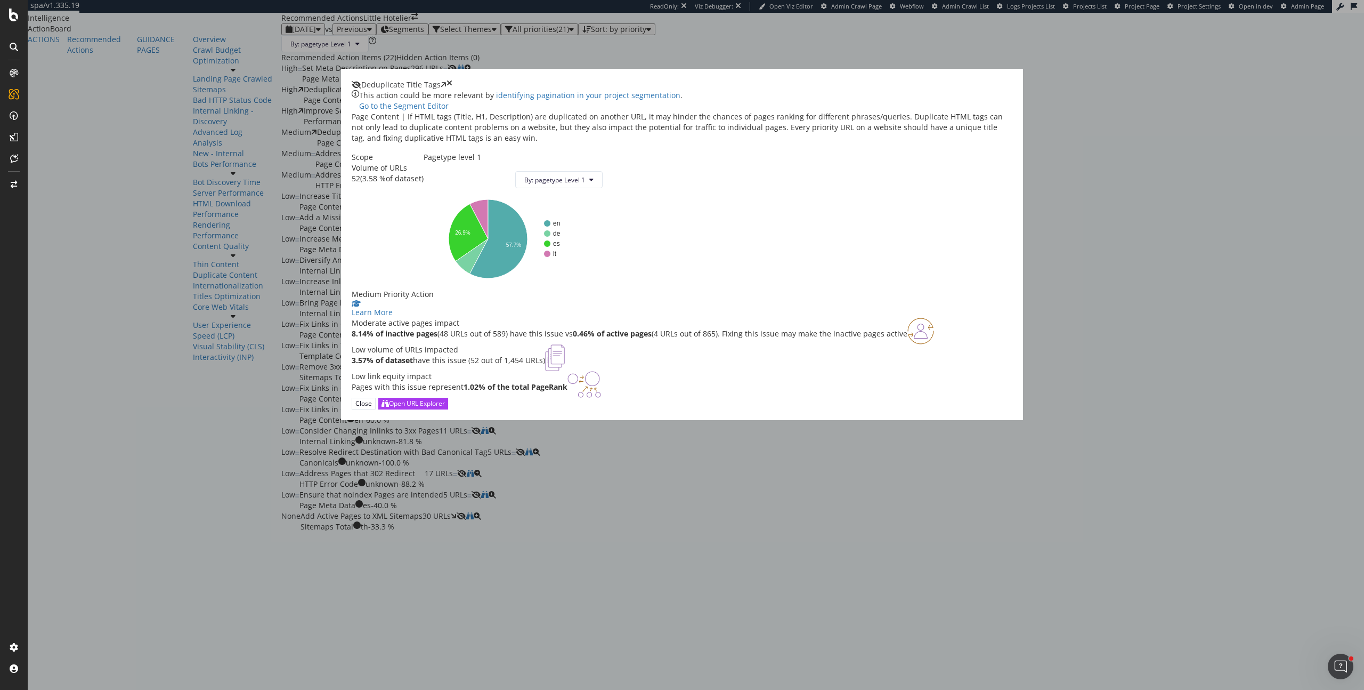
click at [452, 90] on icon "times" at bounding box center [450, 84] width 6 height 11
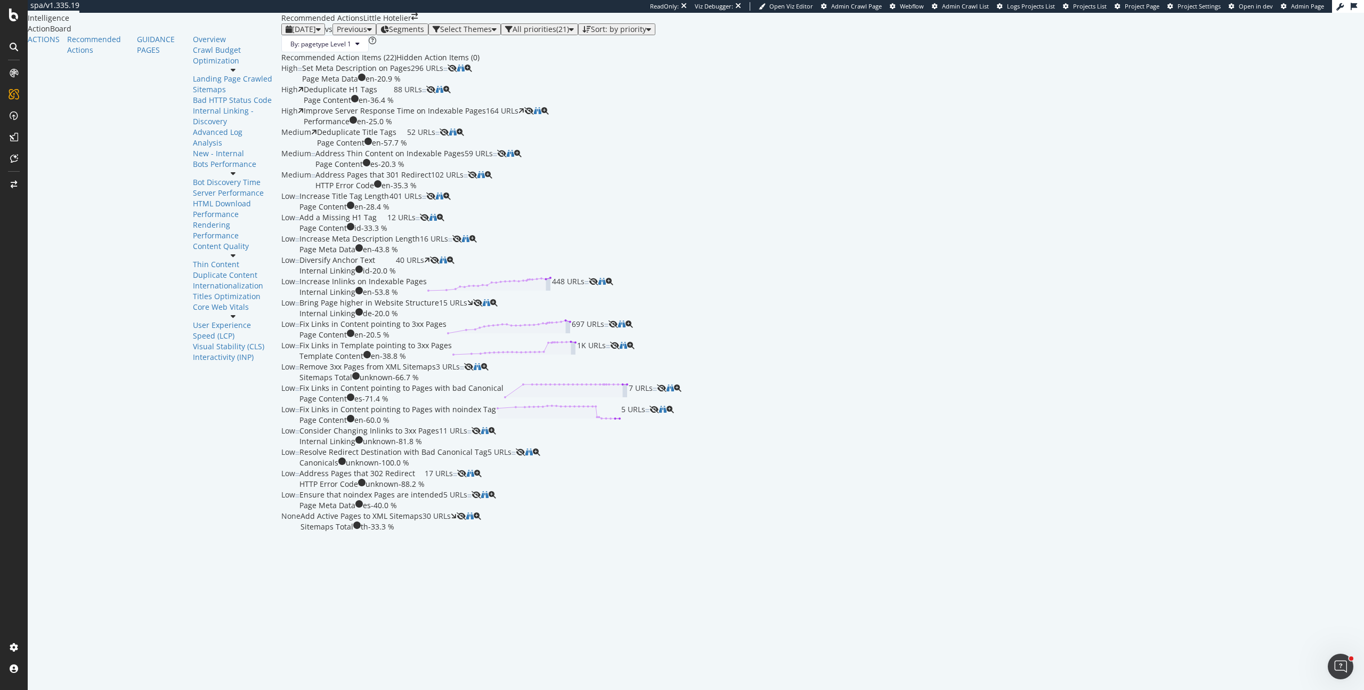
click at [414, 52] on div "By: pagetype Level 1" at bounding box center [822, 43] width 1083 height 17
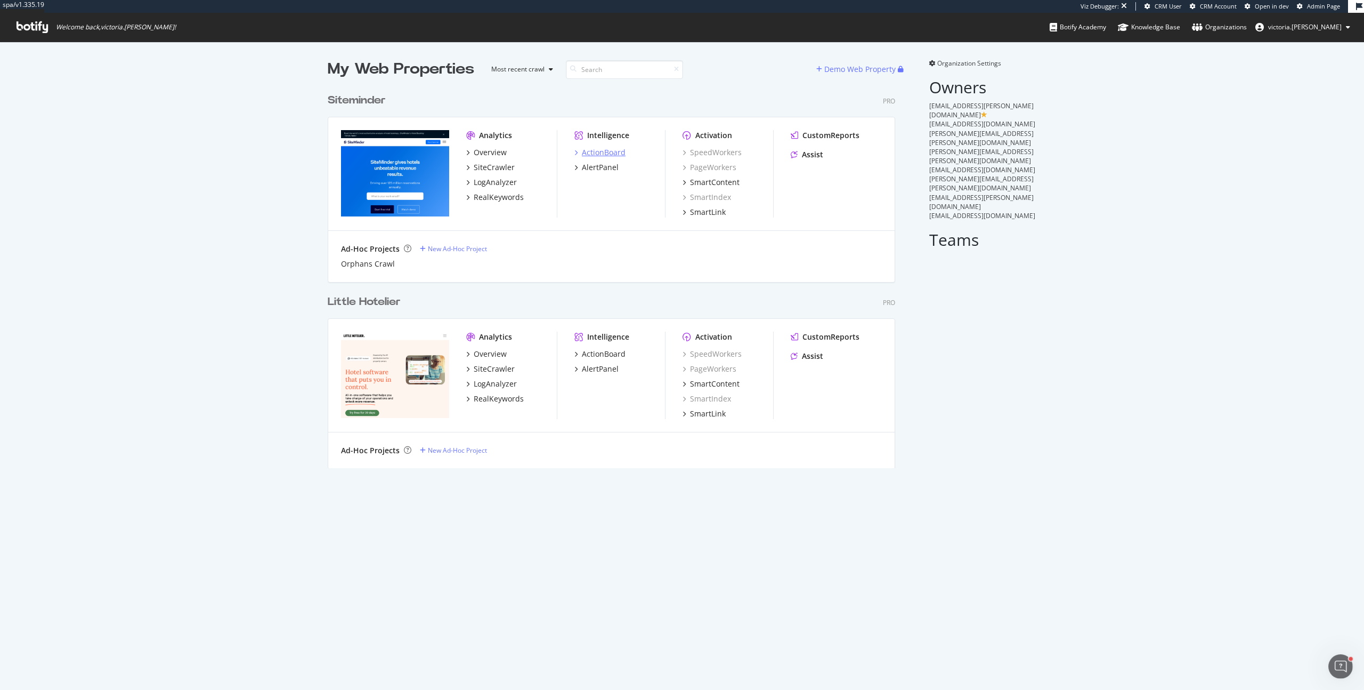
click at [616, 153] on div "ActionBoard" at bounding box center [604, 152] width 44 height 11
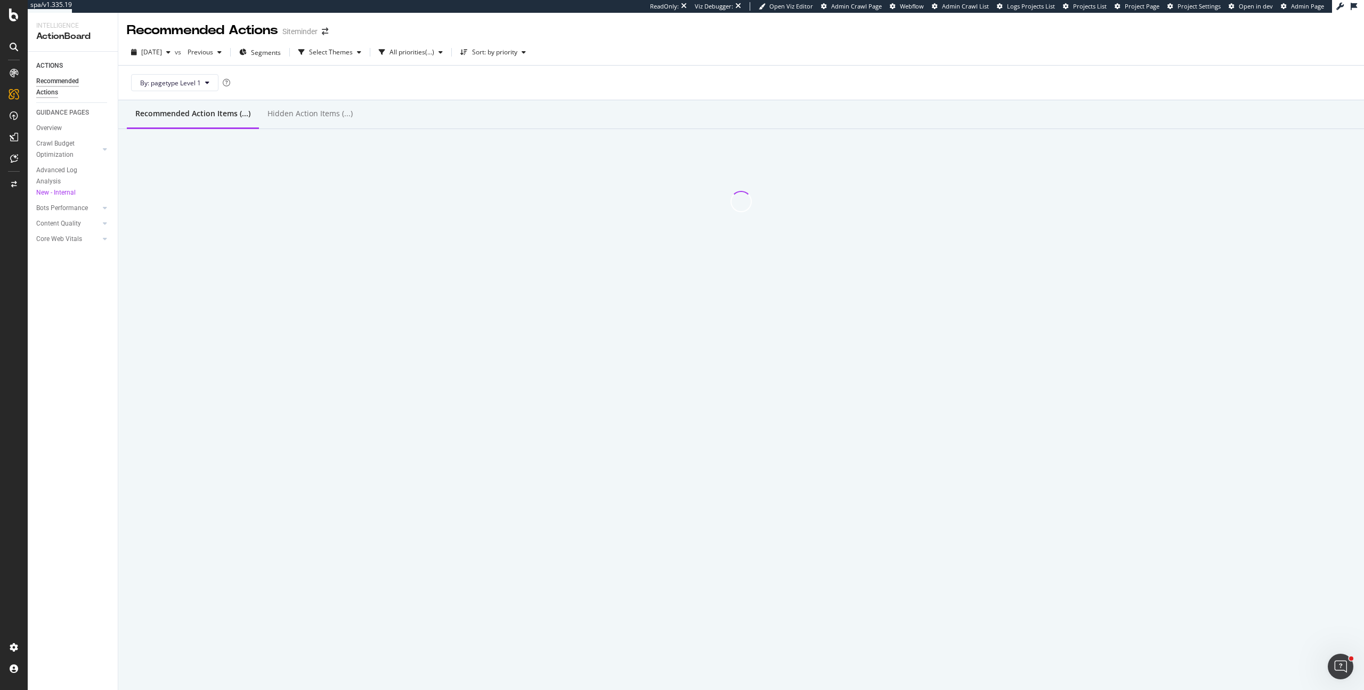
click at [592, 34] on div "Recommended Actions Siteminder" at bounding box center [741, 26] width 1246 height 27
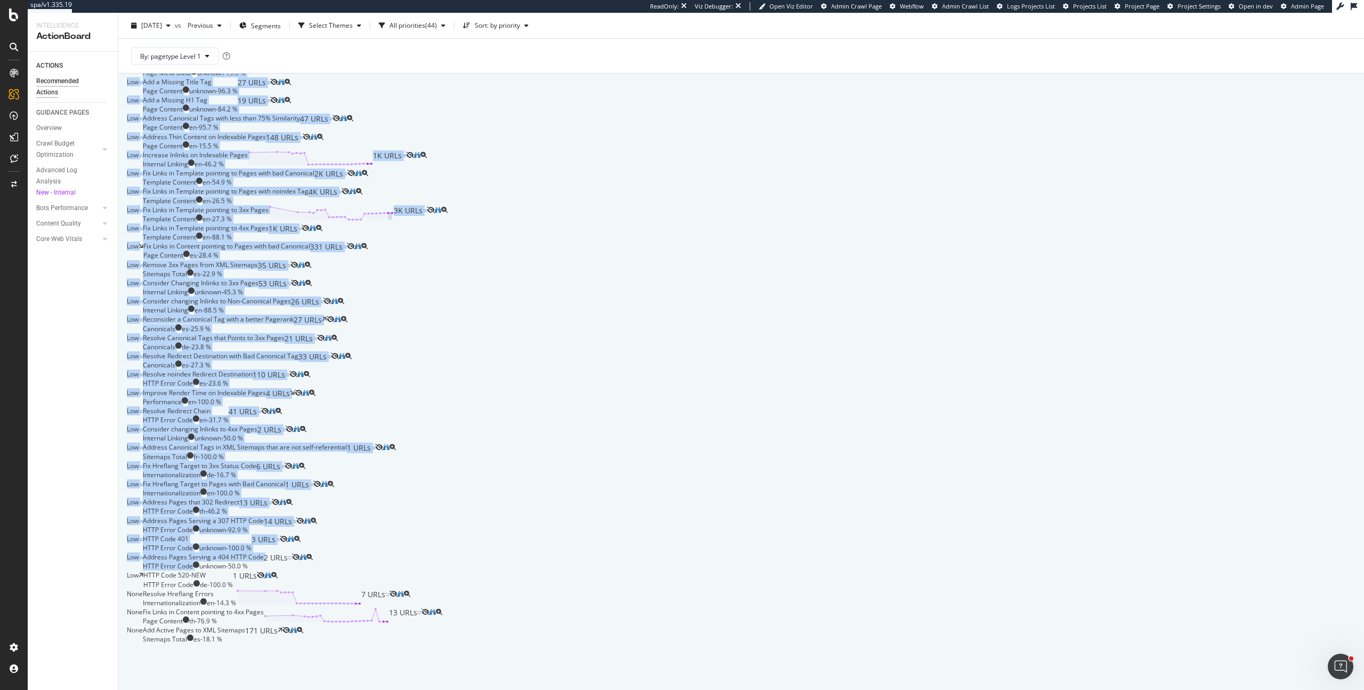
scroll to position [1808, 0]
drag, startPoint x: 120, startPoint y: 156, endPoint x: 571, endPoint y: 630, distance: 654.8
click at [571, 630] on div "High Fix Links in Content pointing to 3xx Pages Page Content en - 37.3 % 1K URL…" at bounding box center [741, 214] width 1246 height 876
copy div "High Fix Links in Content pointing to 3xx Pages Page Content en - 37.3 % 1K URL…"
